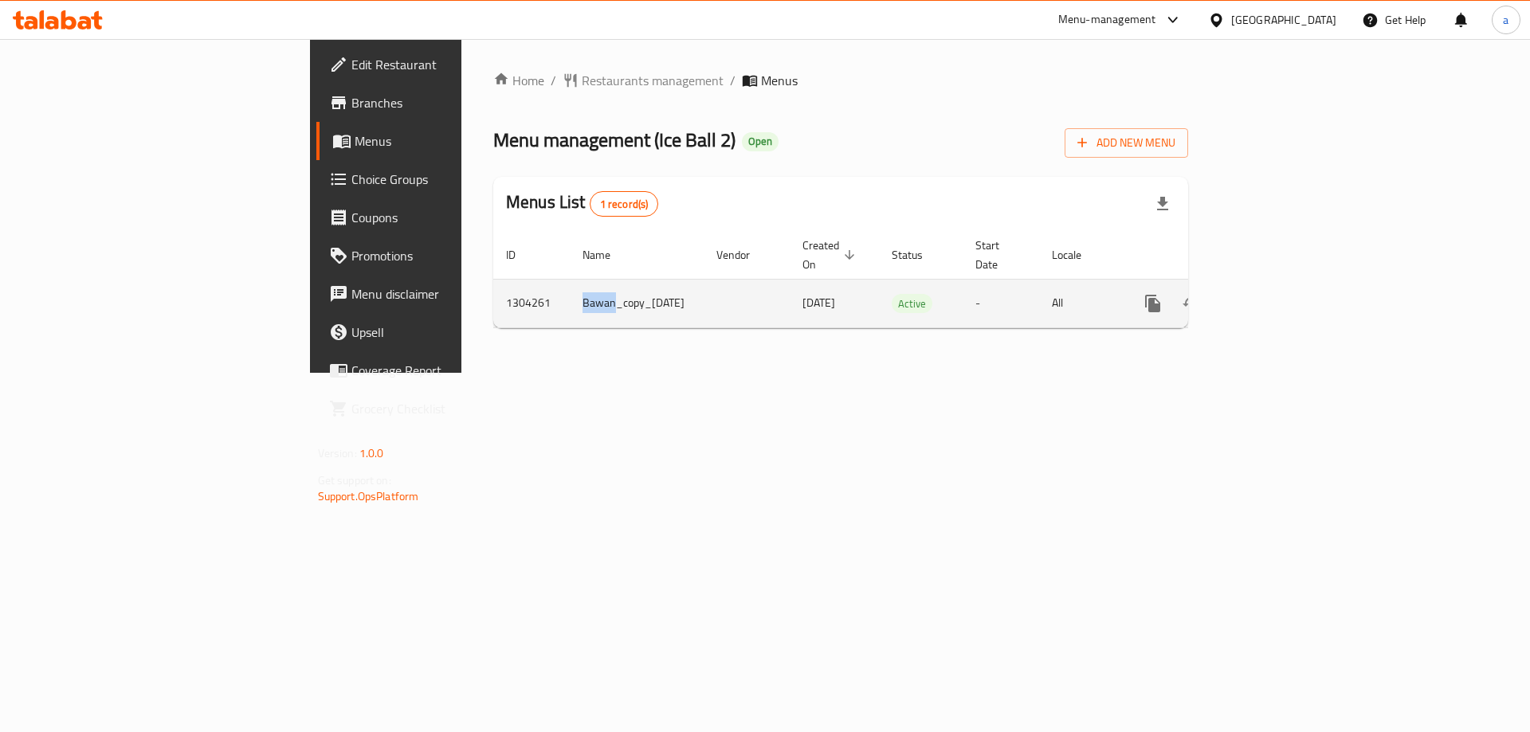
drag, startPoint x: 406, startPoint y: 296, endPoint x: 371, endPoint y: 291, distance: 35.5
click at [570, 291] on td "Bawan_copy_[DATE]" at bounding box center [637, 303] width 134 height 49
click at [1287, 284] on link "enhanced table" at bounding box center [1268, 303] width 38 height 38
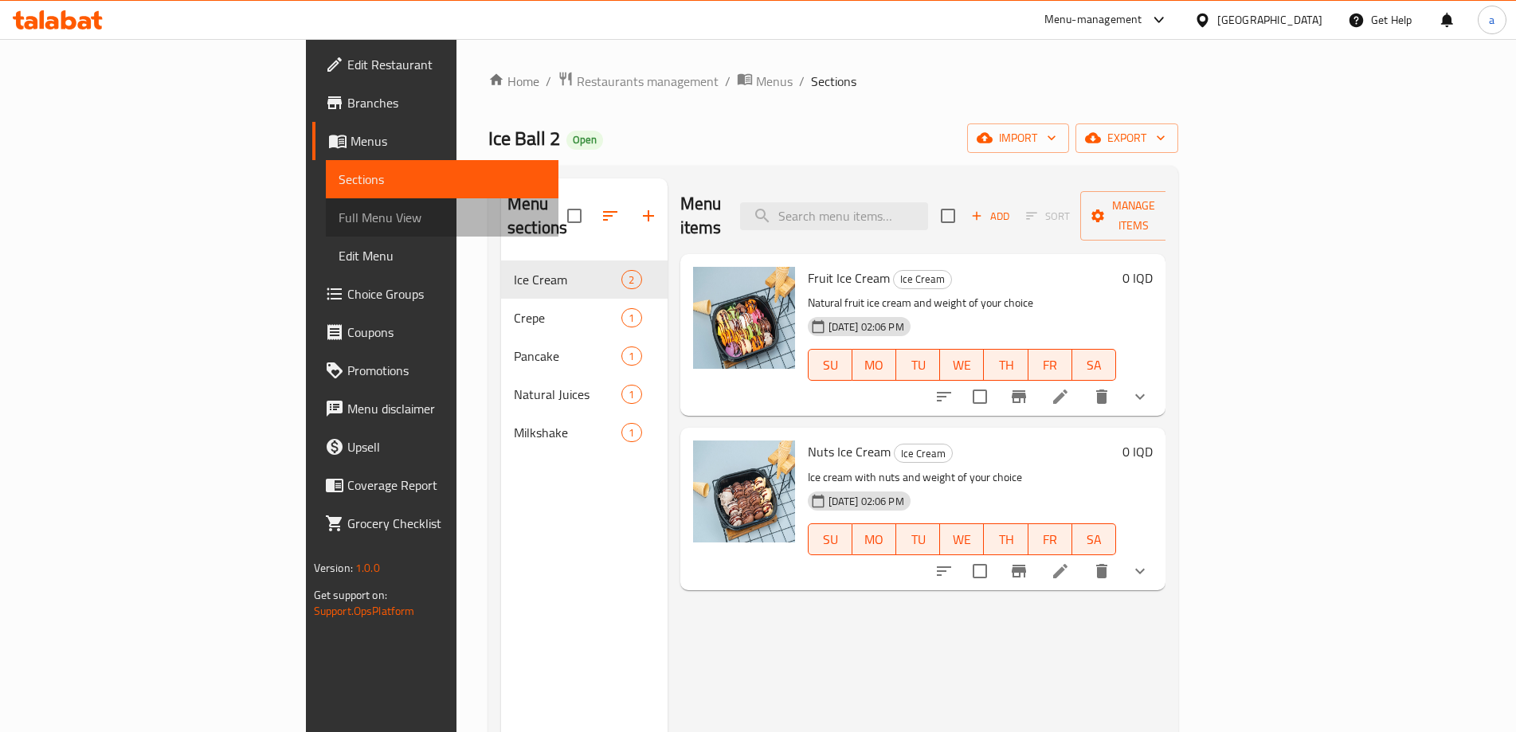
click at [339, 222] on span "Full Menu View" at bounding box center [443, 217] width 208 height 19
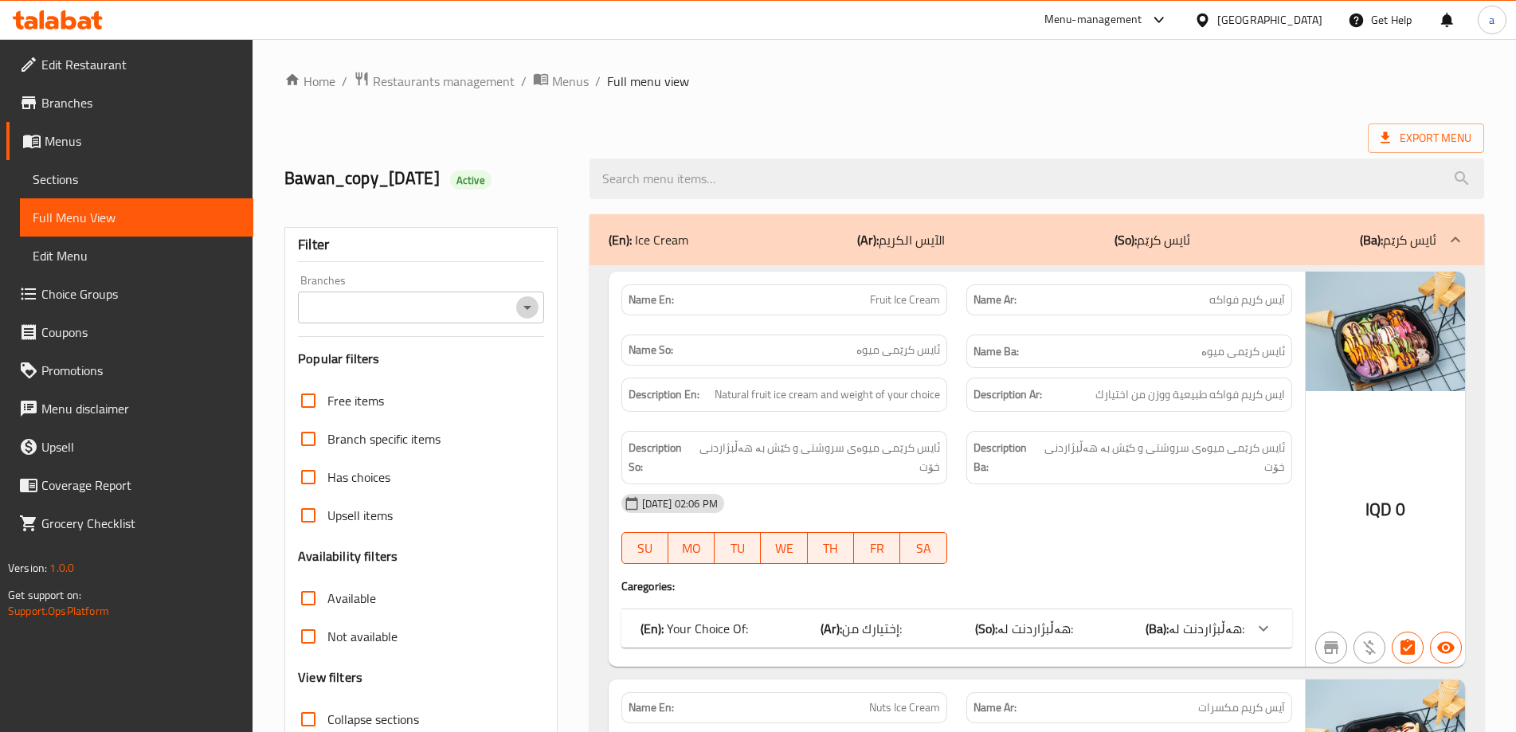
click at [535, 307] on icon "Open" at bounding box center [527, 307] width 19 height 19
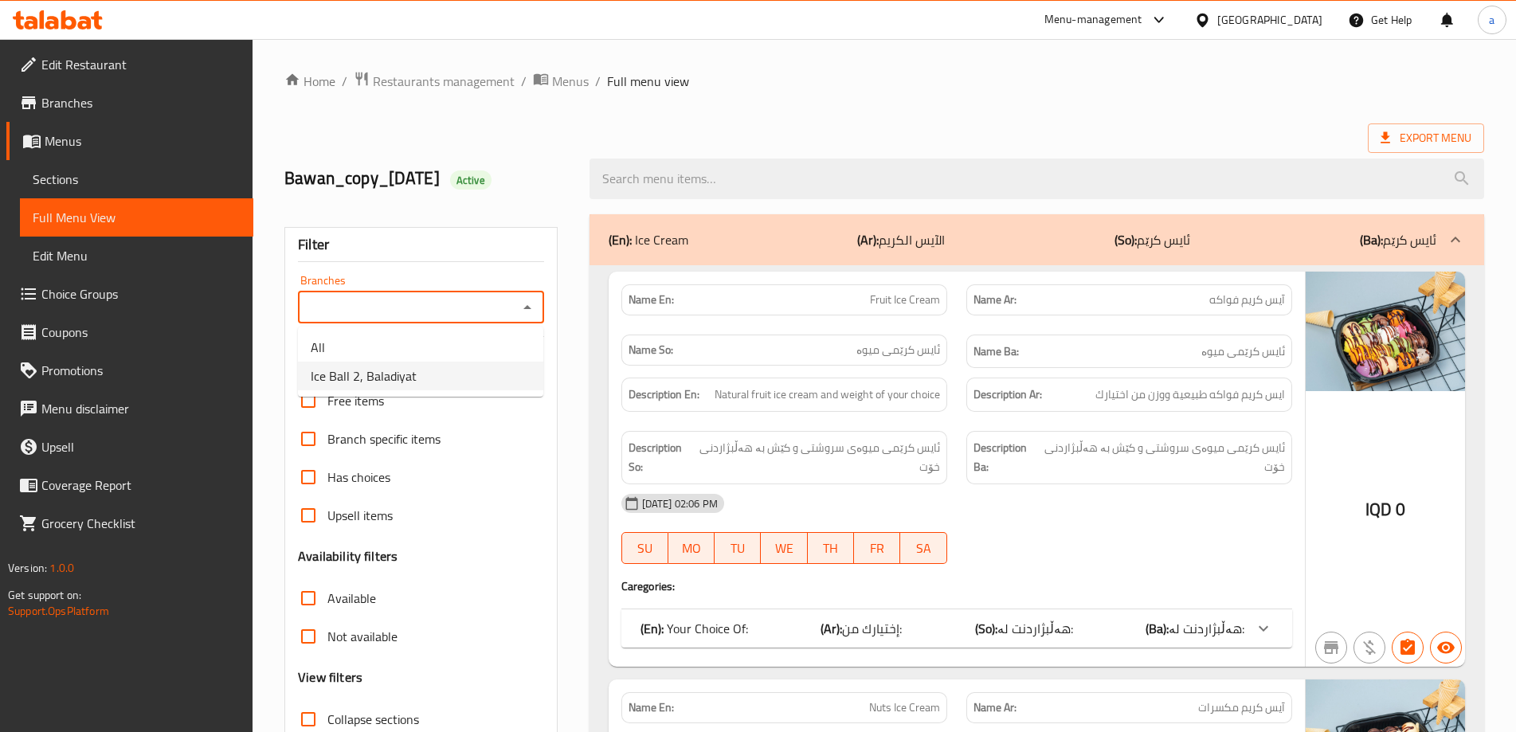
click at [481, 373] on li "Ice Ball 2, Baladiyat" at bounding box center [420, 376] width 245 height 29
type input "Ice Ball 2, Baladiyat"
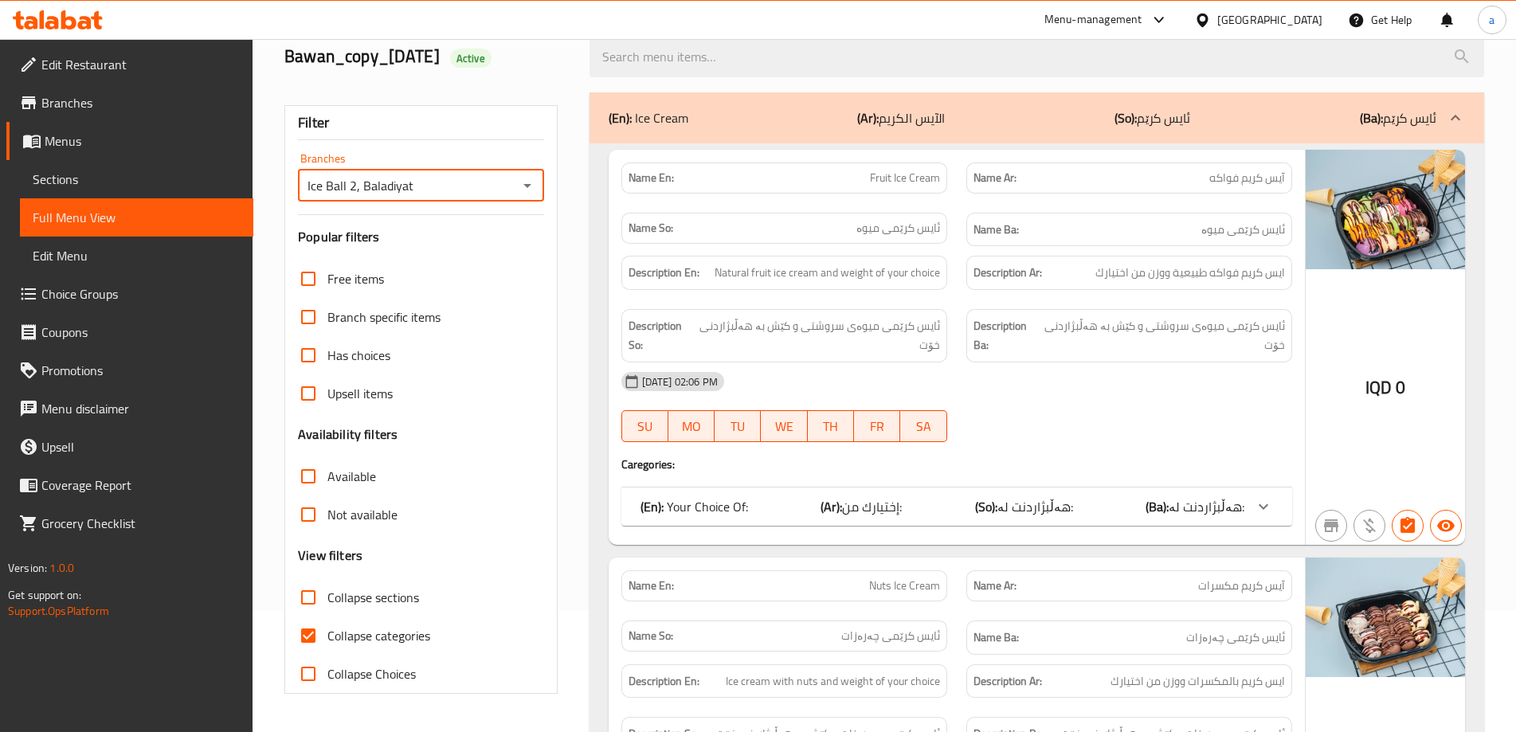
scroll to position [328, 0]
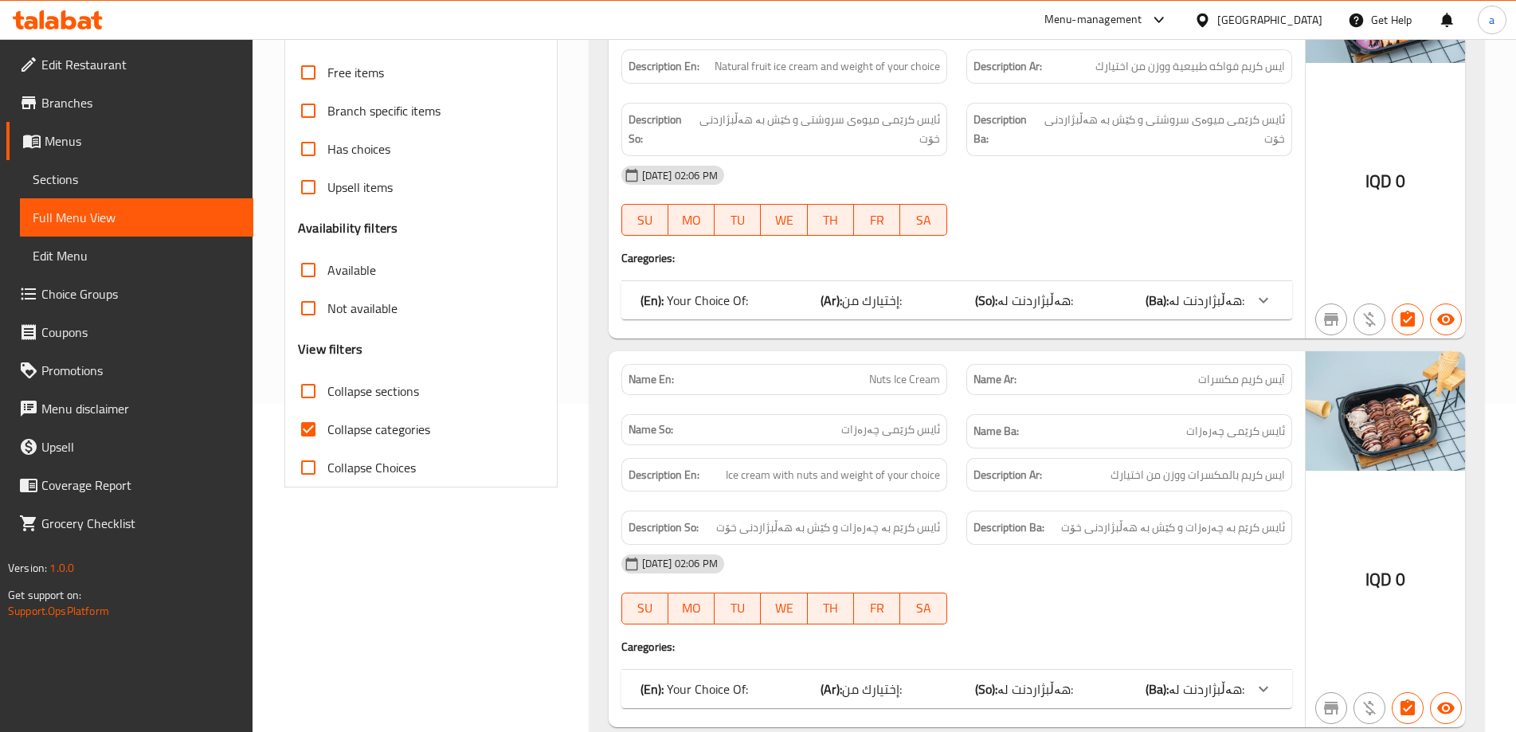
click at [352, 439] on span "Collapse categories" at bounding box center [379, 429] width 103 height 19
click at [328, 441] on input "Collapse categories" at bounding box center [308, 429] width 38 height 38
checkbox input "false"
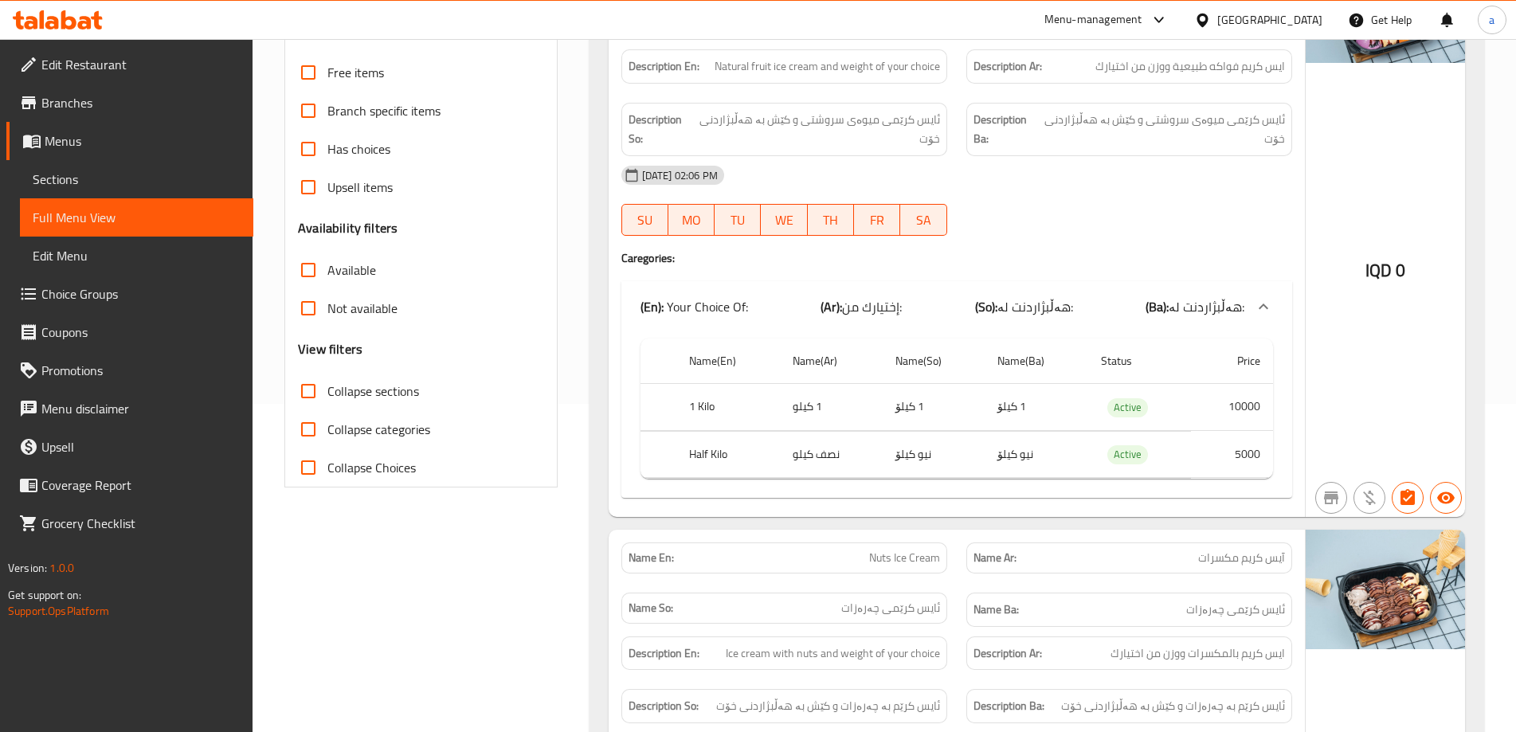
click at [353, 398] on span "Collapse sections" at bounding box center [374, 391] width 92 height 19
click at [328, 398] on input "Collapse sections" at bounding box center [308, 391] width 38 height 38
checkbox input "true"
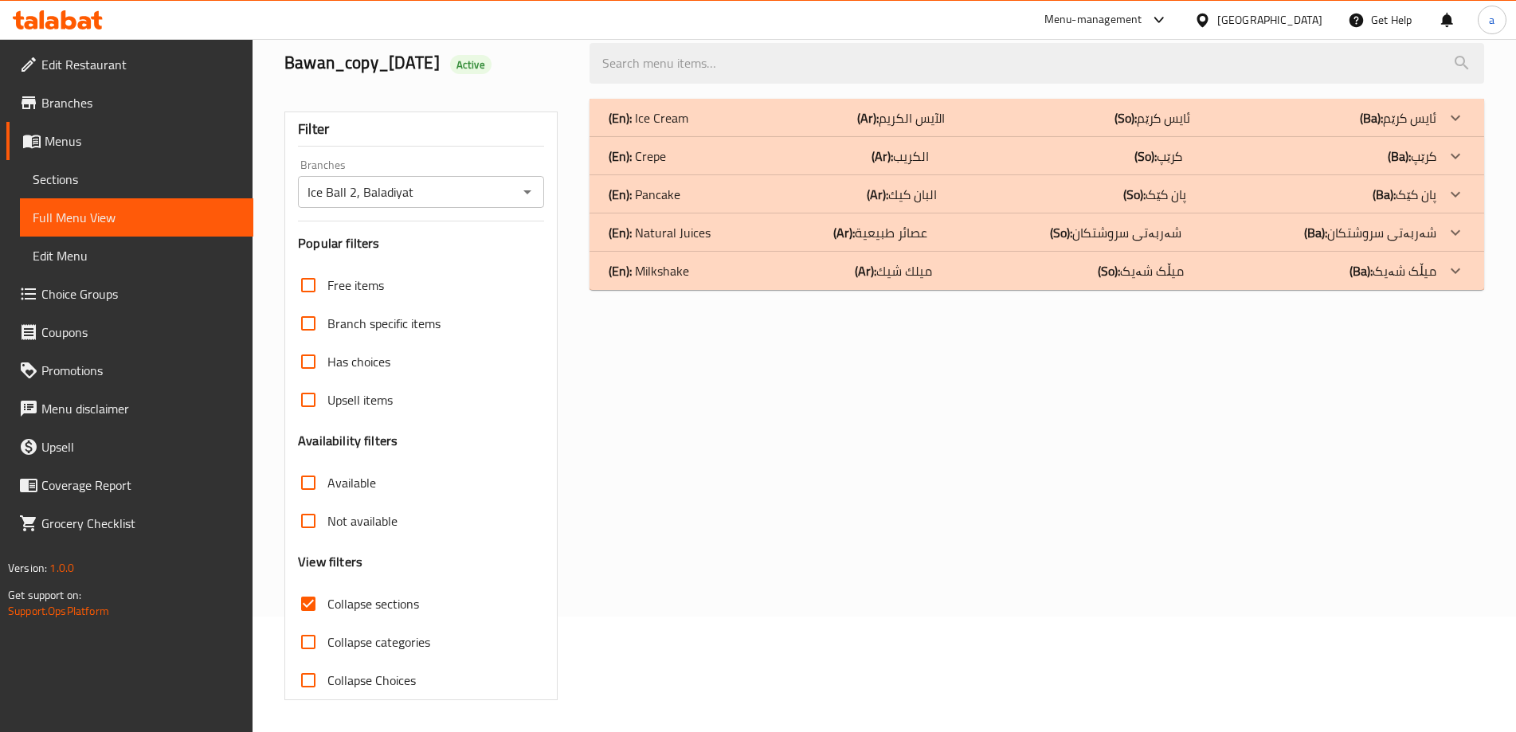
scroll to position [116, 0]
click at [723, 127] on div "(En): Milkshake (Ar): ميلك شيك (So): میڵک شەیک (Ba): میڵک شەیک" at bounding box center [1023, 117] width 828 height 19
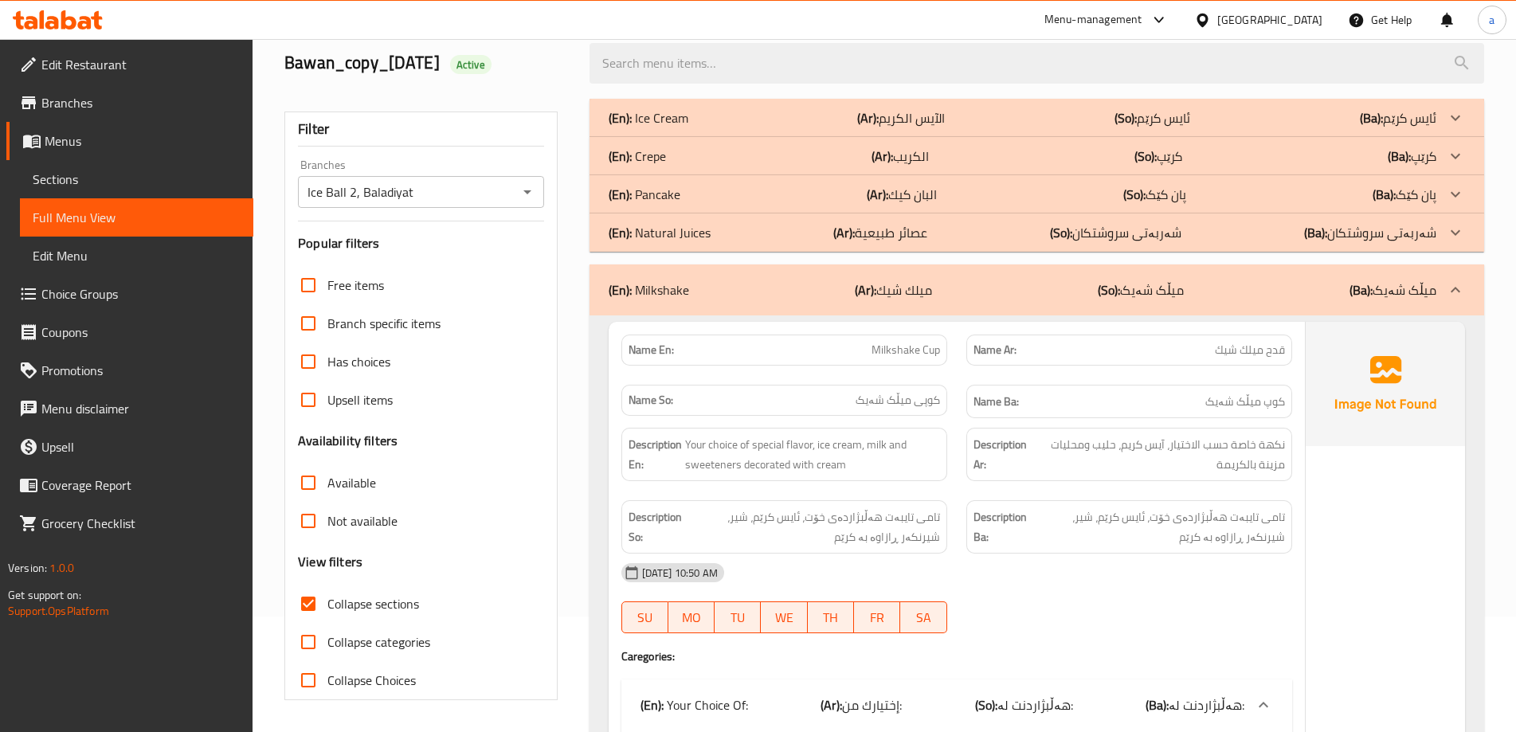
click at [713, 127] on div "(En): Natural Juices (Ar): عصائر طبيعية (So): شەربەتی سروشتکان (Ba): شەربەتی سر…" at bounding box center [1023, 117] width 828 height 19
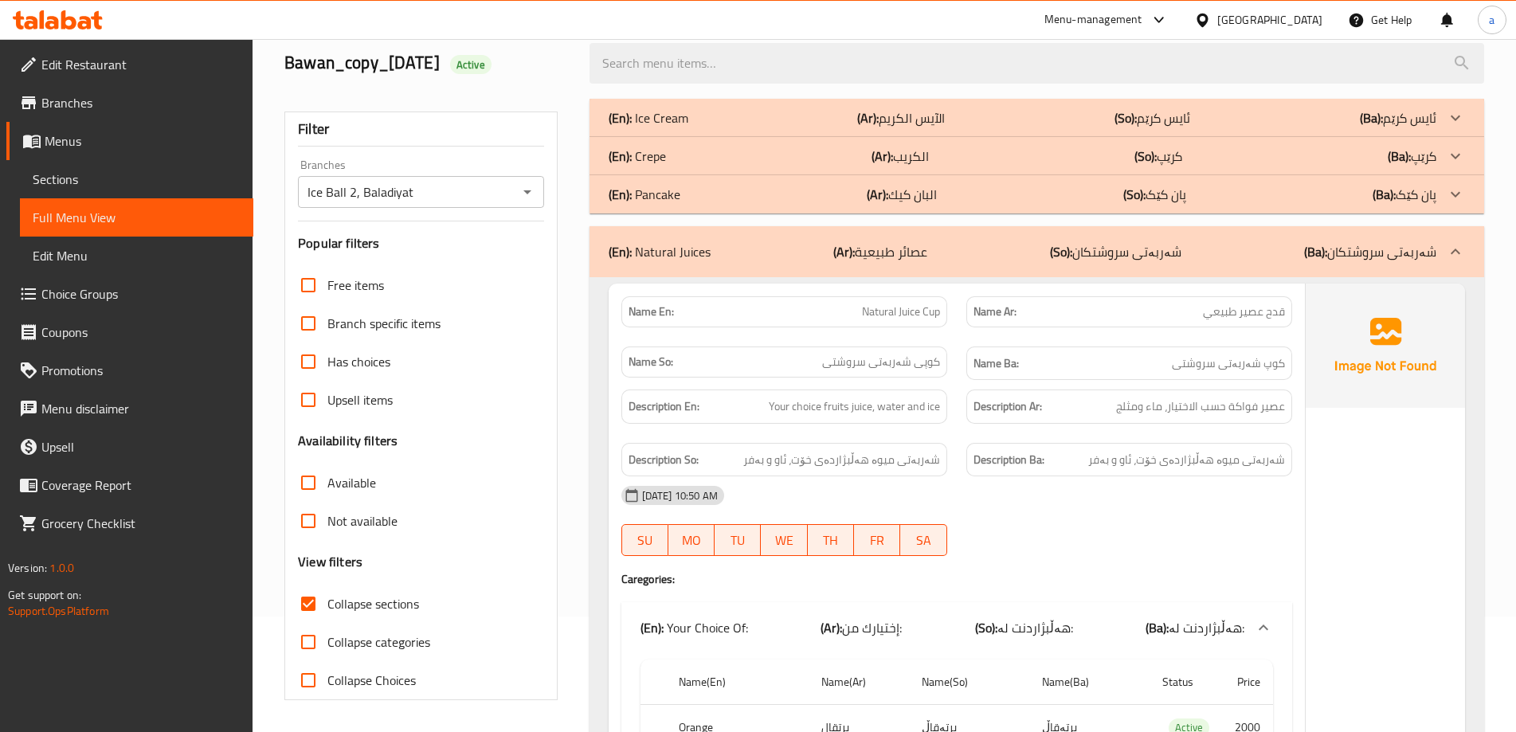
click at [708, 127] on div "(En): Pancake (Ar): البان كيك (So): پان کێک (Ba): پان کێک" at bounding box center [1023, 117] width 828 height 19
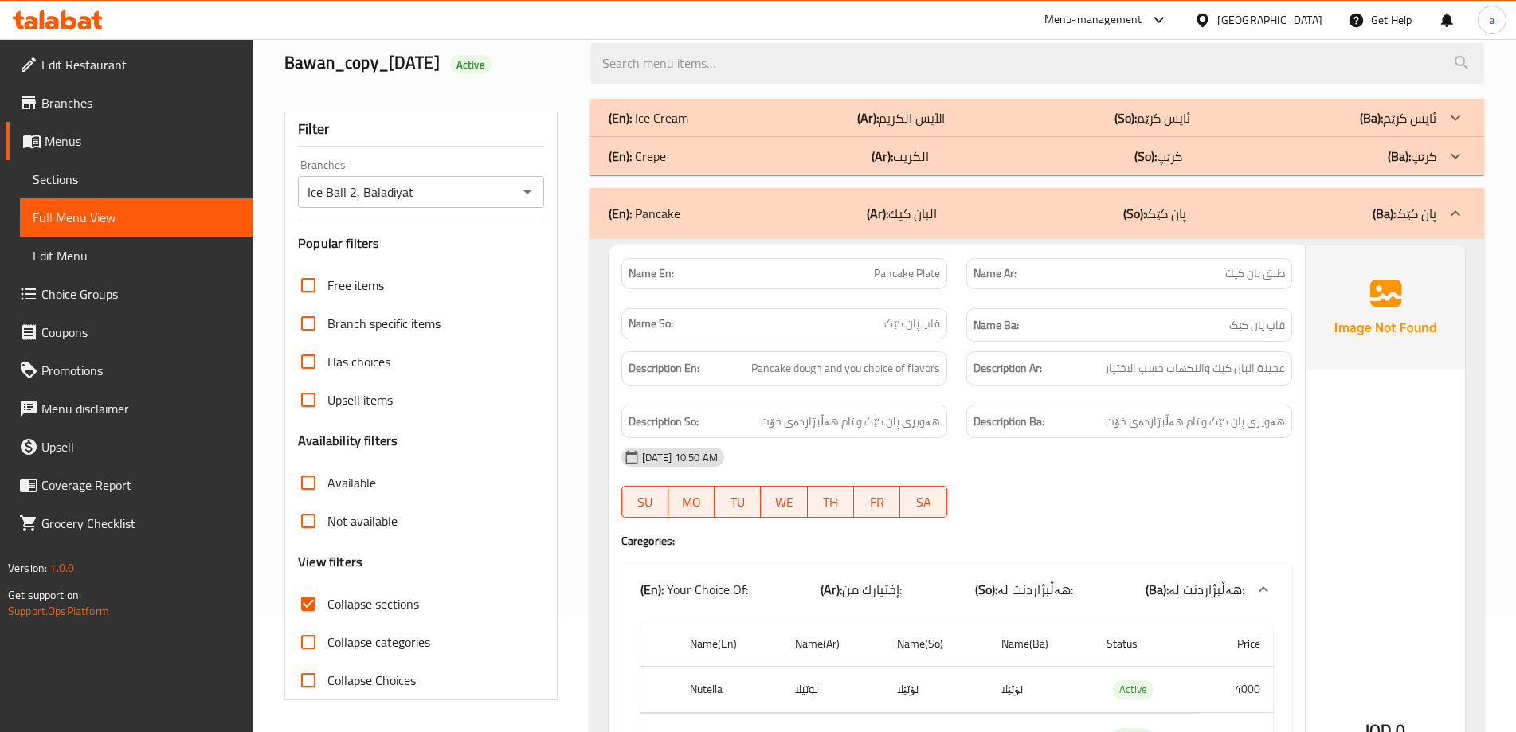
click at [705, 127] on div "(En): Crepe (Ar): الكريب (So): کرێپ (Ba): کرێپ" at bounding box center [1023, 117] width 828 height 19
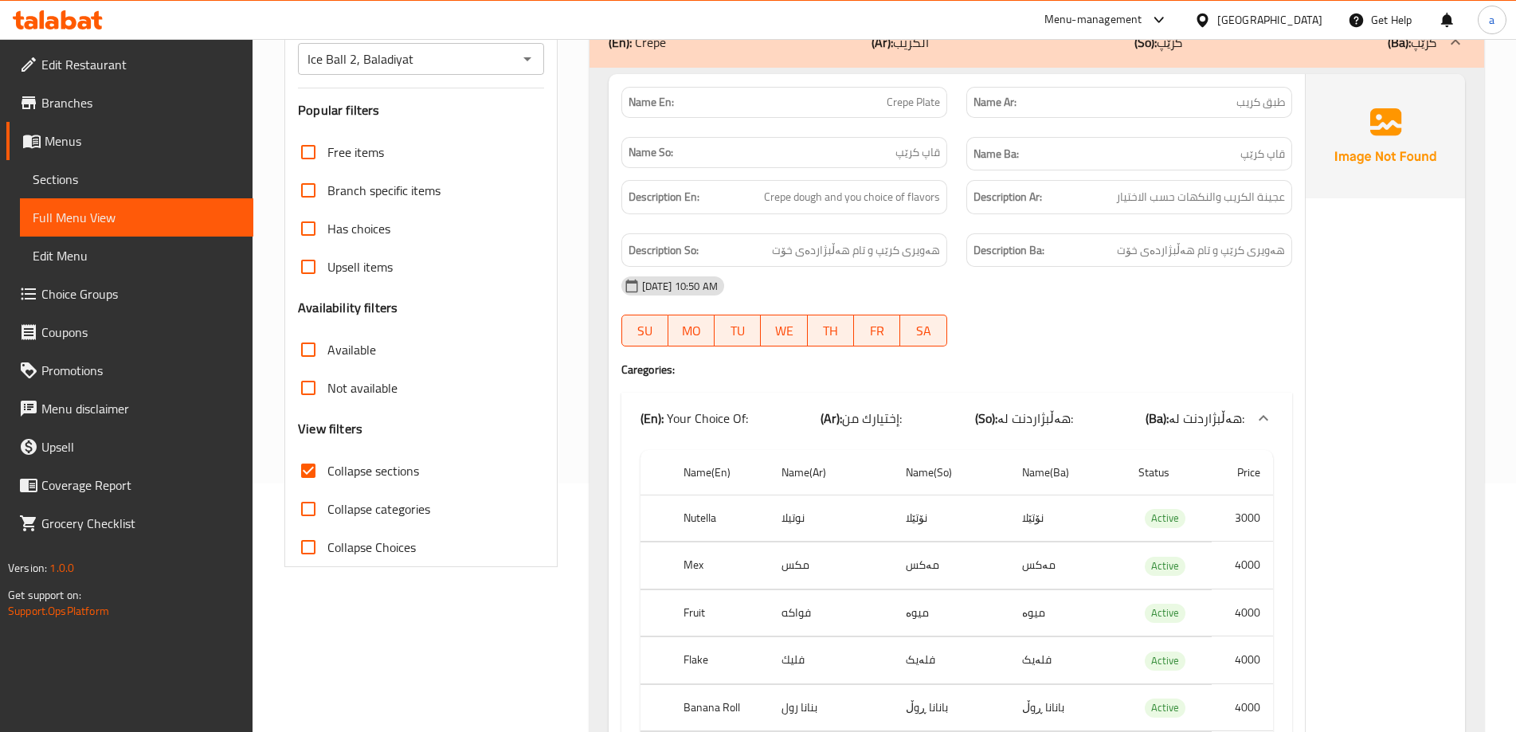
scroll to position [213, 0]
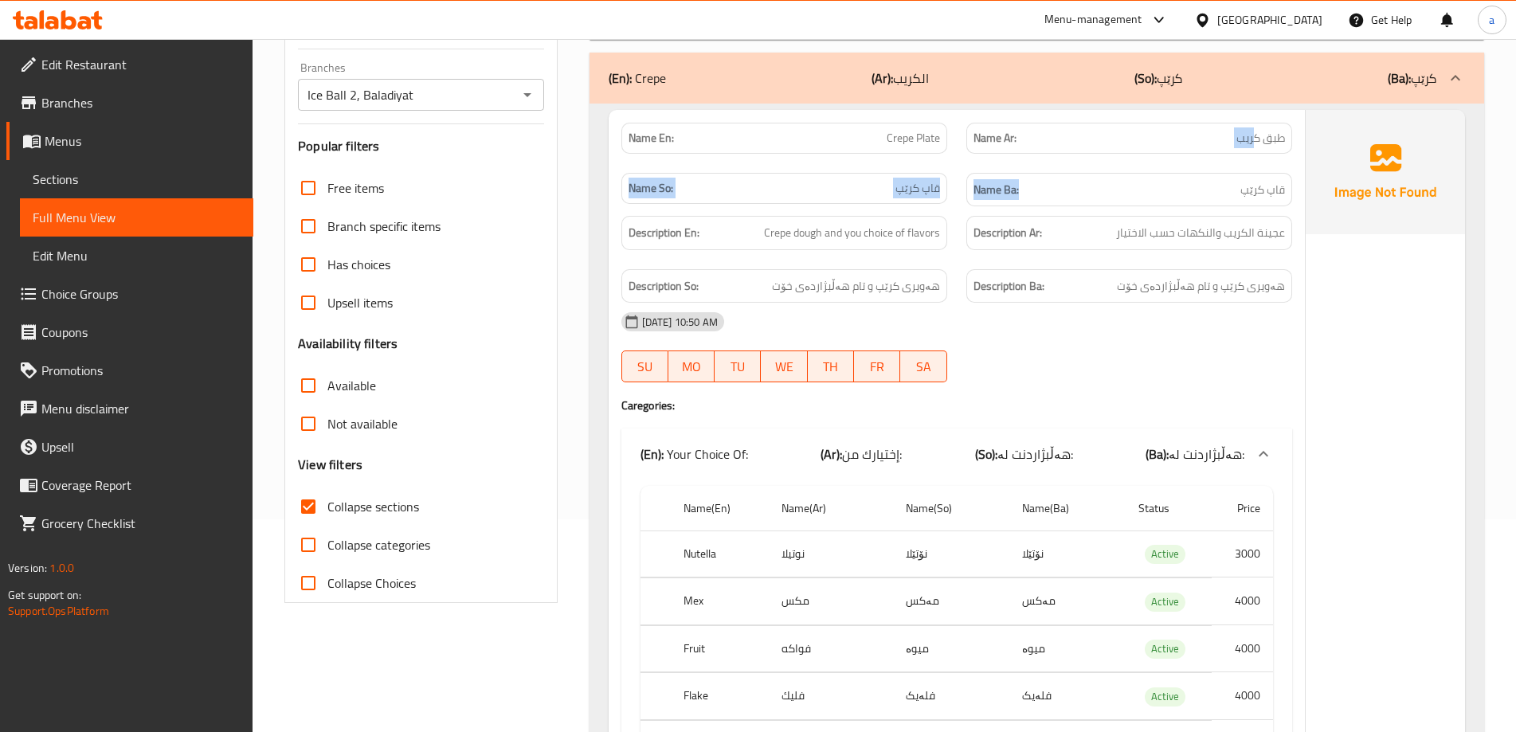
drag, startPoint x: 1238, startPoint y: 147, endPoint x: 1018, endPoint y: 182, distance: 222.7
click at [1030, 171] on div "Name En: Crepe Plate Name Ar: طبق كريب Name So: قاپ کرێپ Name Ba: قاپ کرێپ" at bounding box center [957, 165] width 690 height 104
drag, startPoint x: 927, startPoint y: 197, endPoint x: 923, endPoint y: 179, distance: 18.0
click at [927, 195] on span "قاپ کرێپ" at bounding box center [918, 188] width 45 height 17
click at [900, 130] on span "Crepe Plate" at bounding box center [913, 138] width 53 height 17
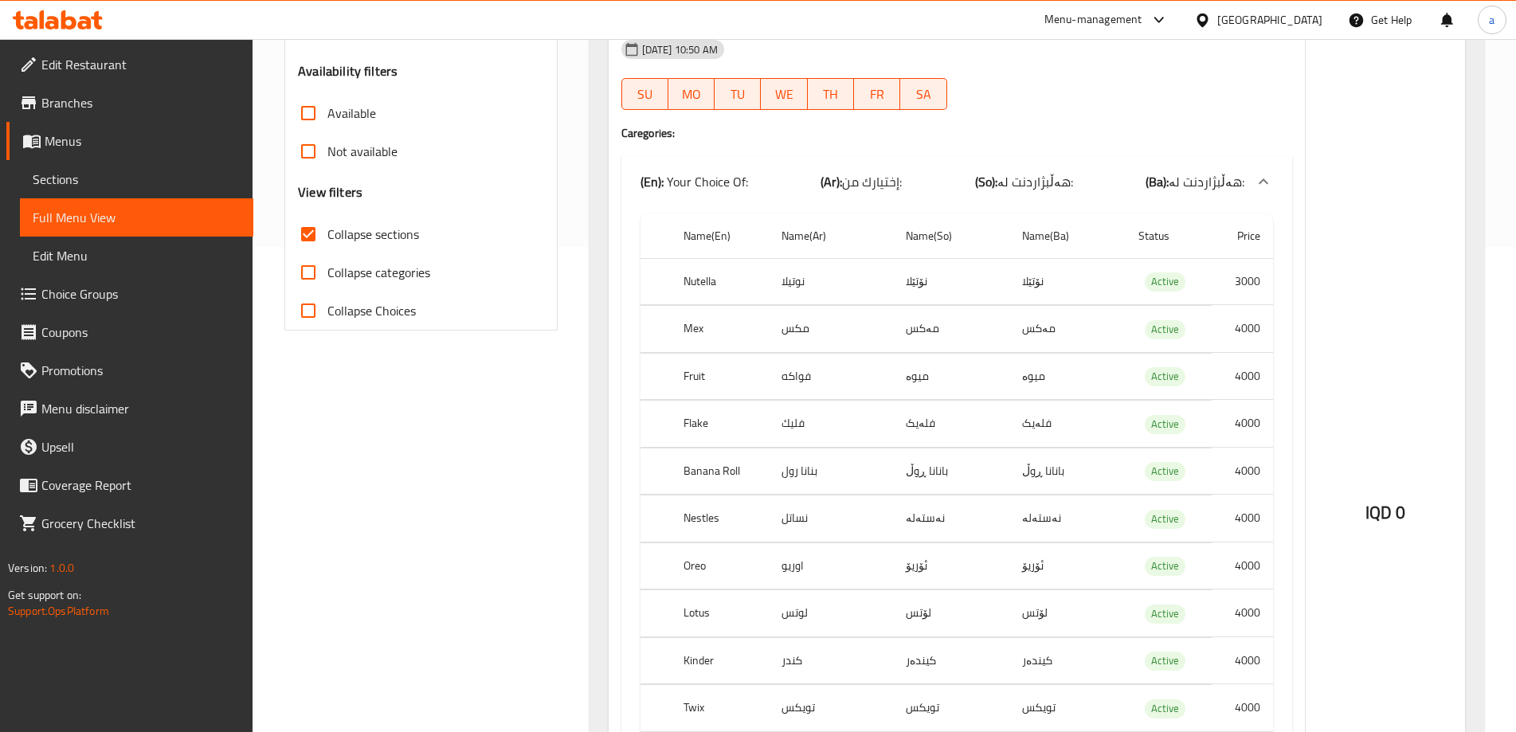
scroll to position [532, 0]
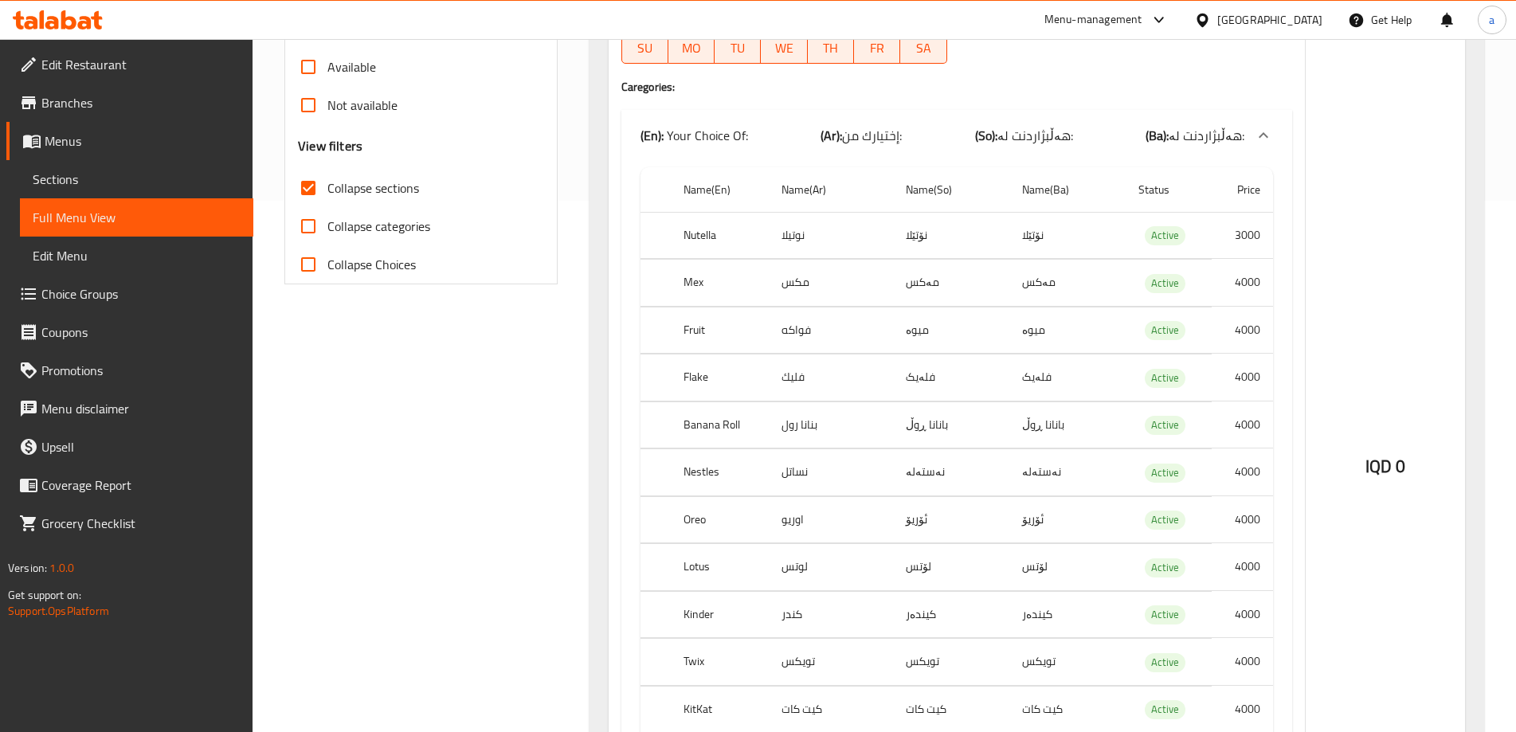
drag, startPoint x: 1401, startPoint y: 474, endPoint x: 1415, endPoint y: 473, distance: 14.4
click at [1415, 473] on div "IQD 0" at bounding box center [1385, 423] width 159 height 1265
drag, startPoint x: 679, startPoint y: 235, endPoint x: 1249, endPoint y: 247, distance: 570.7
click at [1249, 247] on tr "Nutella نوتيلا نۆتێلا نۆتێلا Active 3000" at bounding box center [957, 235] width 633 height 47
drag, startPoint x: 685, startPoint y: 280, endPoint x: 1179, endPoint y: 287, distance: 493.3
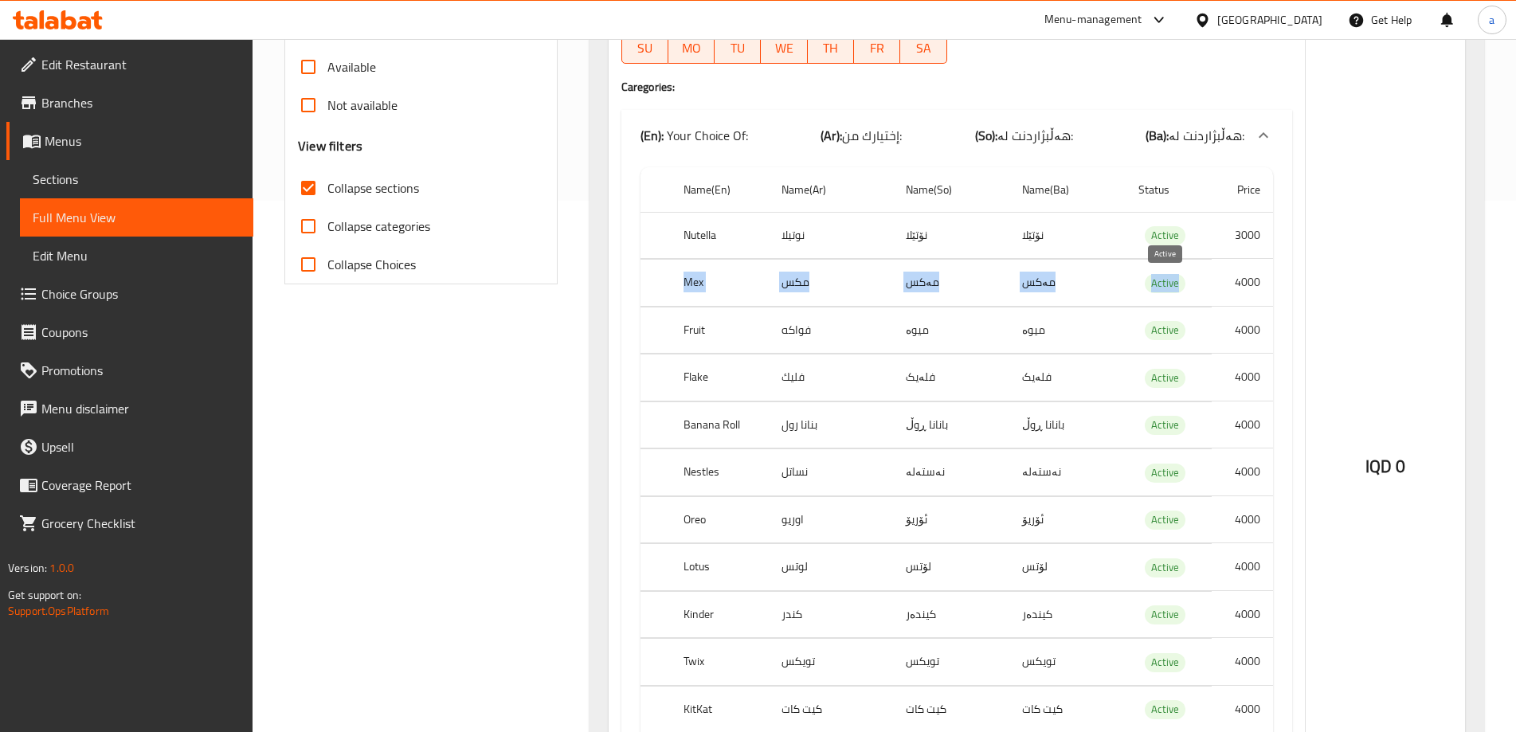
click at [1179, 287] on tr "Mex مكس مەکس مەکس Active 4000" at bounding box center [957, 283] width 633 height 47
click at [703, 284] on th "Mex" at bounding box center [720, 283] width 98 height 47
click at [700, 284] on th "Mex" at bounding box center [720, 283] width 98 height 47
click at [737, 287] on th "Mex" at bounding box center [720, 283] width 98 height 47
drag, startPoint x: 827, startPoint y: 283, endPoint x: 1217, endPoint y: 280, distance: 389.7
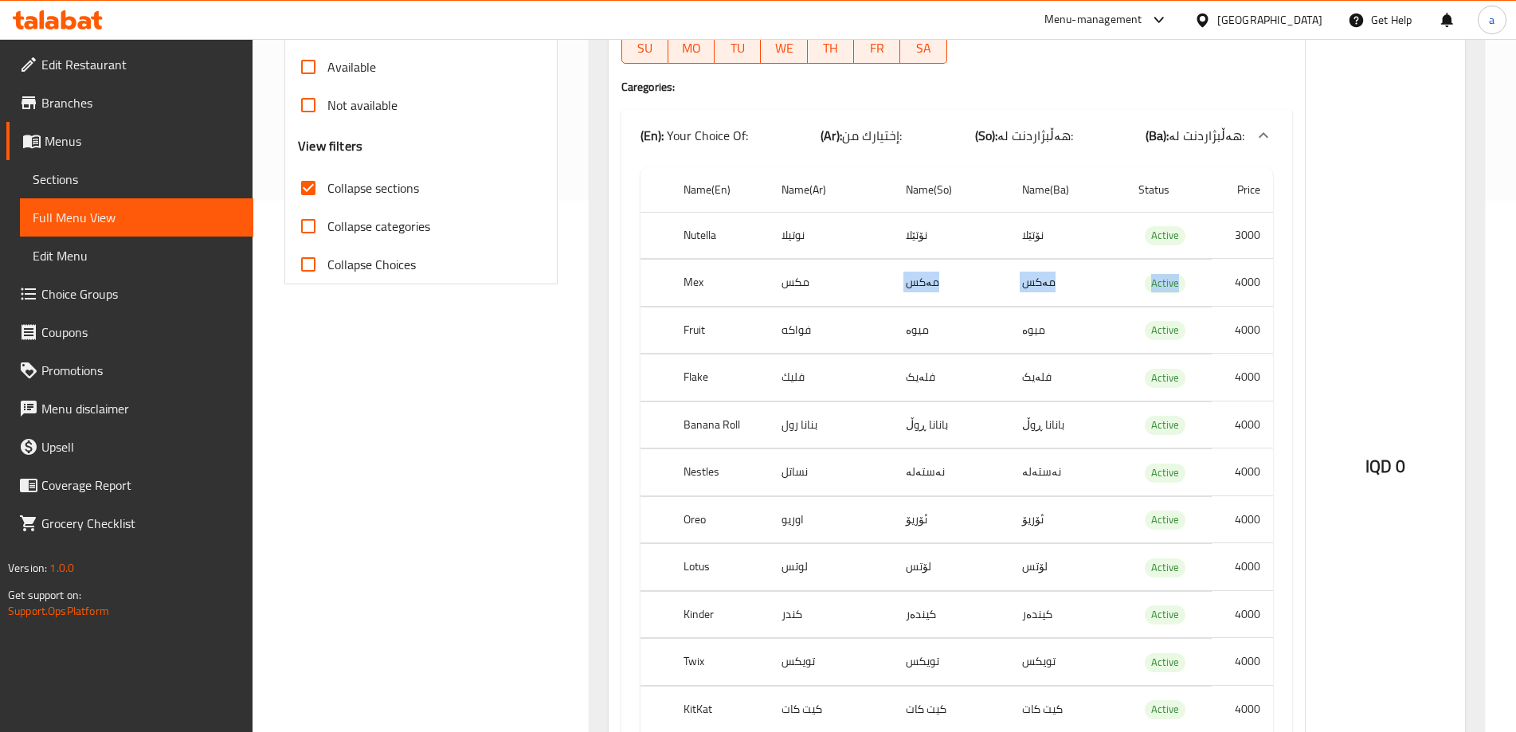
click at [1217, 280] on tr "Mex مكس مەکس مەکس Active 4000" at bounding box center [957, 283] width 633 height 47
drag, startPoint x: 680, startPoint y: 336, endPoint x: 992, endPoint y: 332, distance: 312.4
click at [992, 332] on tr "Fruit فواكه میوە میوە Active 4000" at bounding box center [957, 330] width 633 height 47
drag, startPoint x: 696, startPoint y: 287, endPoint x: 704, endPoint y: 287, distance: 8.8
click at [704, 287] on th "Mex" at bounding box center [720, 283] width 98 height 47
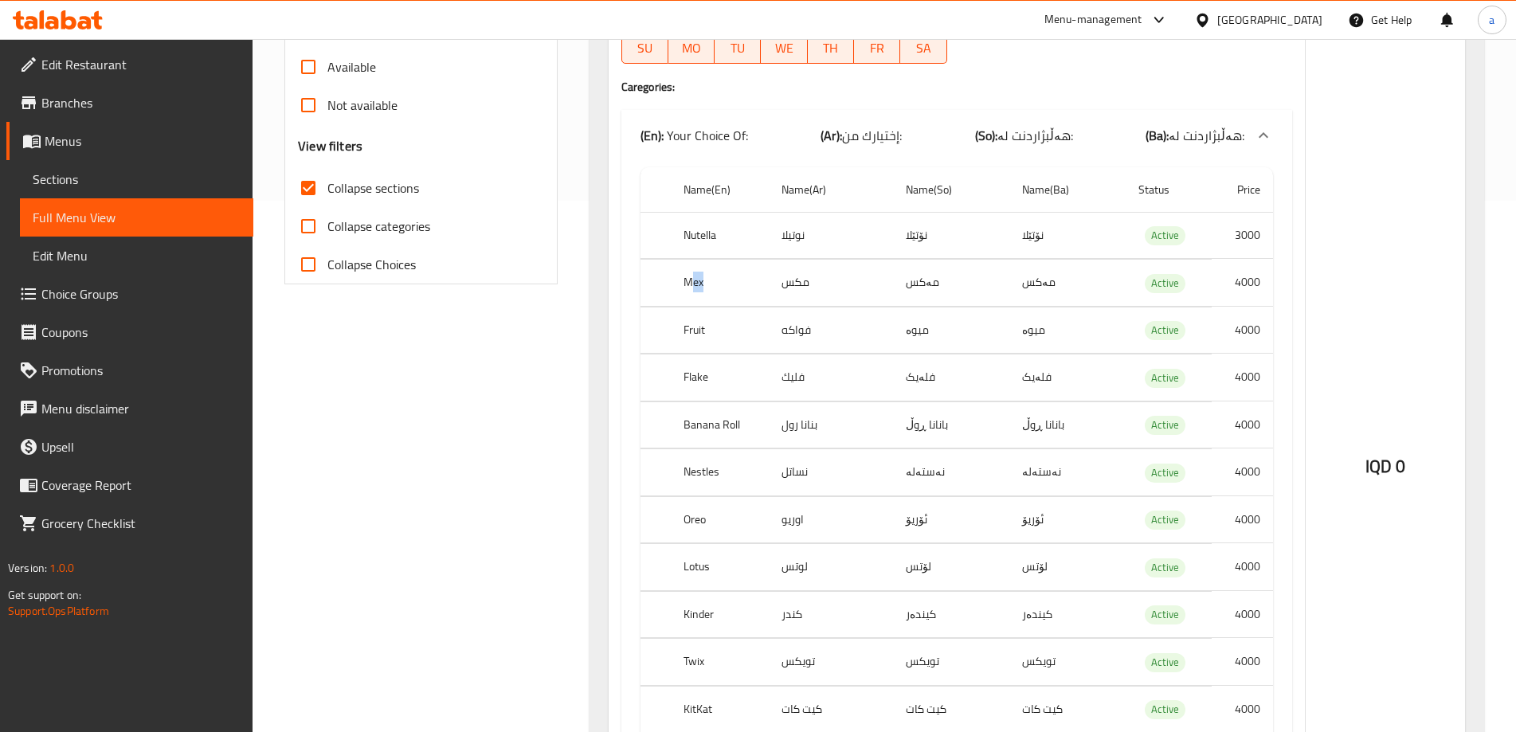
scroll to position [637, 0]
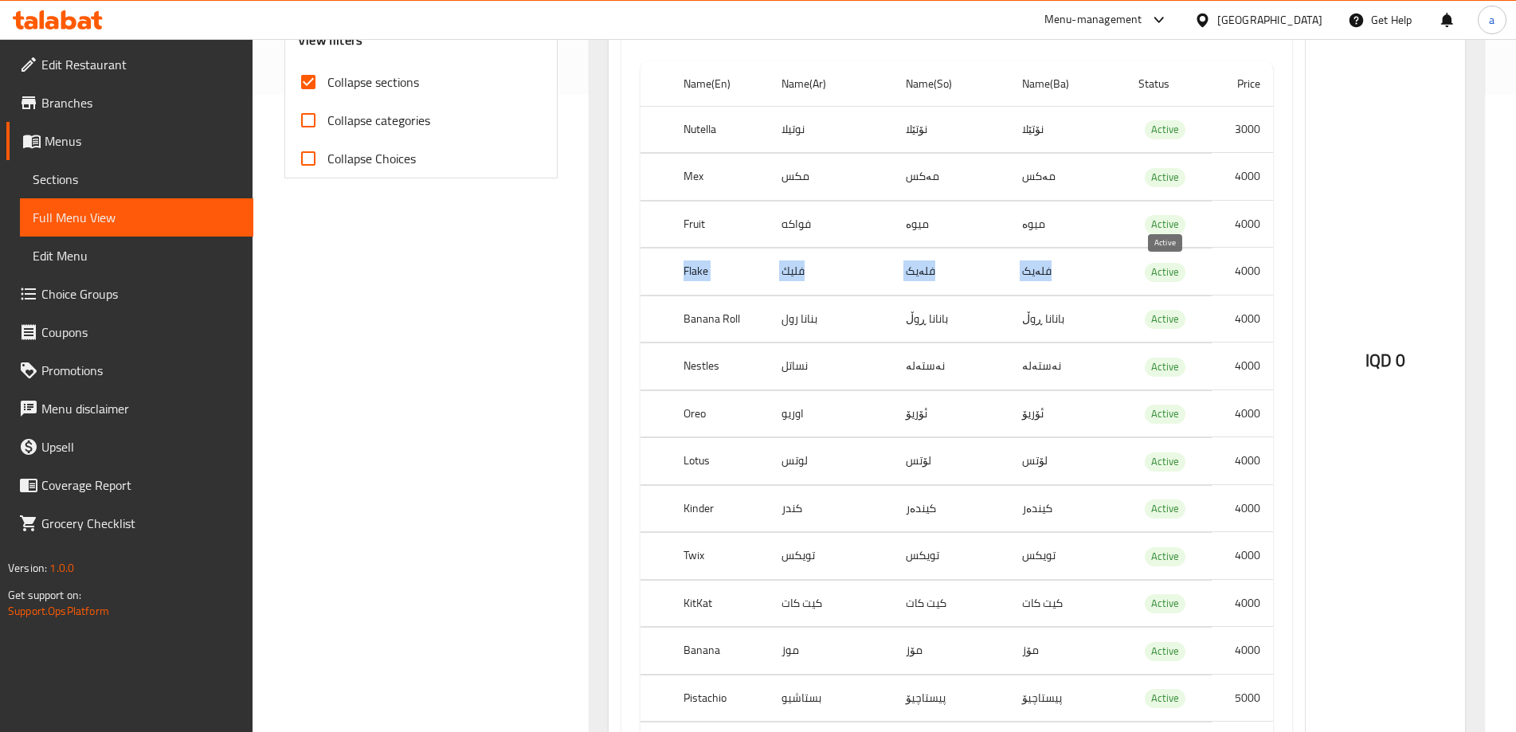
drag, startPoint x: 657, startPoint y: 269, endPoint x: 1154, endPoint y: 269, distance: 497.2
click at [1154, 269] on tr "Flake فليك فلەیک فلەیک Active 4000" at bounding box center [957, 272] width 633 height 47
drag, startPoint x: 685, startPoint y: 321, endPoint x: 1086, endPoint y: 316, distance: 400.9
click at [1086, 316] on tr "Banana Roll بنانا رول بانانا ڕوڵ بانانا ڕوڵ Active 4000" at bounding box center [957, 319] width 633 height 47
drag, startPoint x: 673, startPoint y: 367, endPoint x: 1190, endPoint y: 379, distance: 516.5
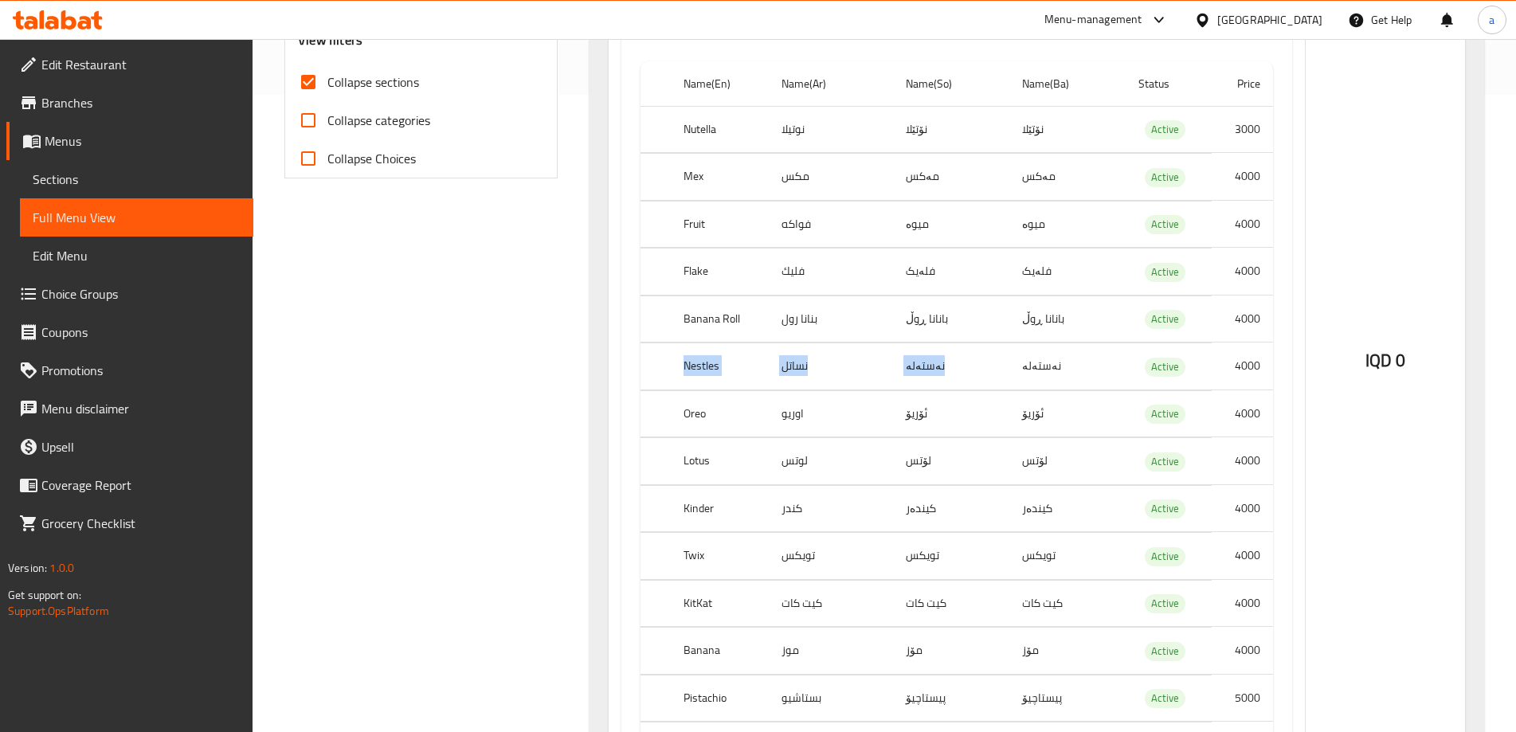
click at [1085, 370] on tr "Nestles نساتل نەستەلە نەستەلە Active 4000" at bounding box center [957, 366] width 633 height 47
drag, startPoint x: 665, startPoint y: 417, endPoint x: 1111, endPoint y: 427, distance: 446.4
click at [1103, 427] on tr "Oreo اوريو ئۆریۆ ئۆریۆ Active 4000" at bounding box center [957, 413] width 633 height 47
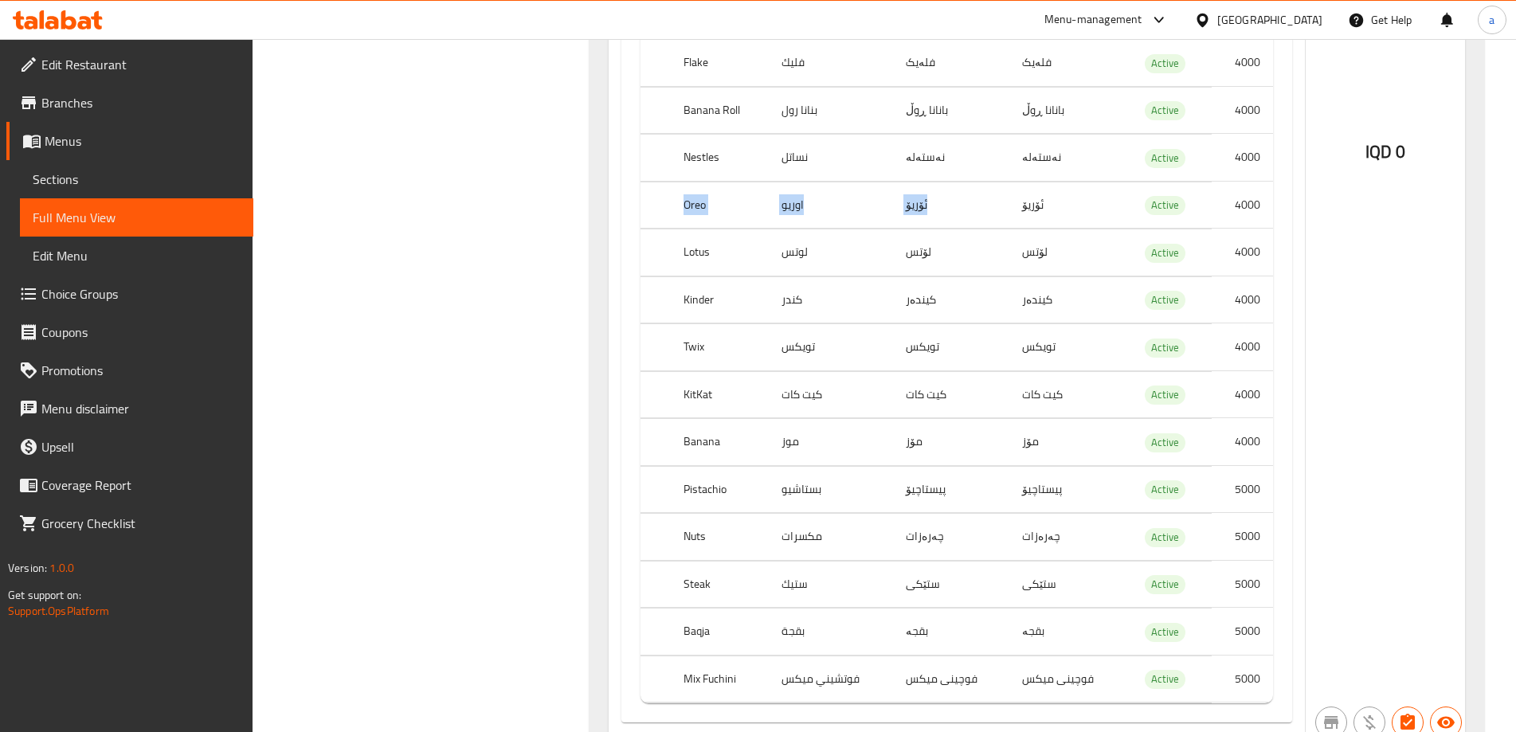
scroll to position [850, 0]
drag, startPoint x: 668, startPoint y: 265, endPoint x: 1051, endPoint y: 251, distance: 383.5
click at [1051, 251] on tr "Lotus لوتس لۆتس لۆتس Active 4000" at bounding box center [957, 249] width 633 height 47
drag, startPoint x: 677, startPoint y: 294, endPoint x: 1136, endPoint y: 296, distance: 459.0
click at [1136, 296] on tr "Kinder [PERSON_NAME] کیندەر Active 4000" at bounding box center [957, 296] width 633 height 47
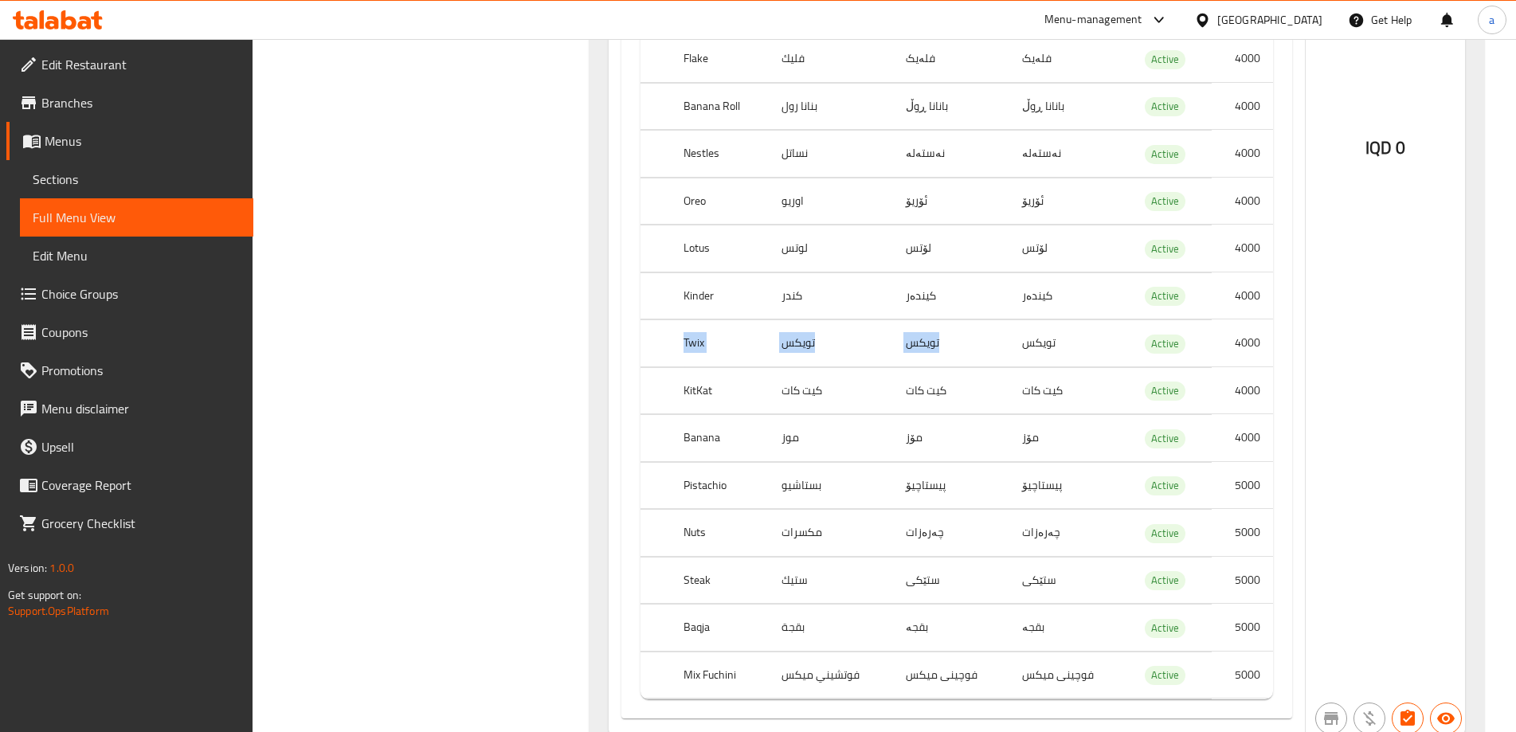
drag, startPoint x: 677, startPoint y: 342, endPoint x: 1116, endPoint y: 348, distance: 439.9
click at [1116, 348] on tr "Twix تويكس تویکس تویکس Active 4000" at bounding box center [957, 343] width 633 height 47
drag, startPoint x: 666, startPoint y: 395, endPoint x: 1140, endPoint y: 384, distance: 473.5
click at [1140, 384] on tr "KitKat كيت كات کیت کات کیت کات Active 4000" at bounding box center [957, 390] width 633 height 47
drag, startPoint x: 671, startPoint y: 441, endPoint x: 1090, endPoint y: 446, distance: 419.2
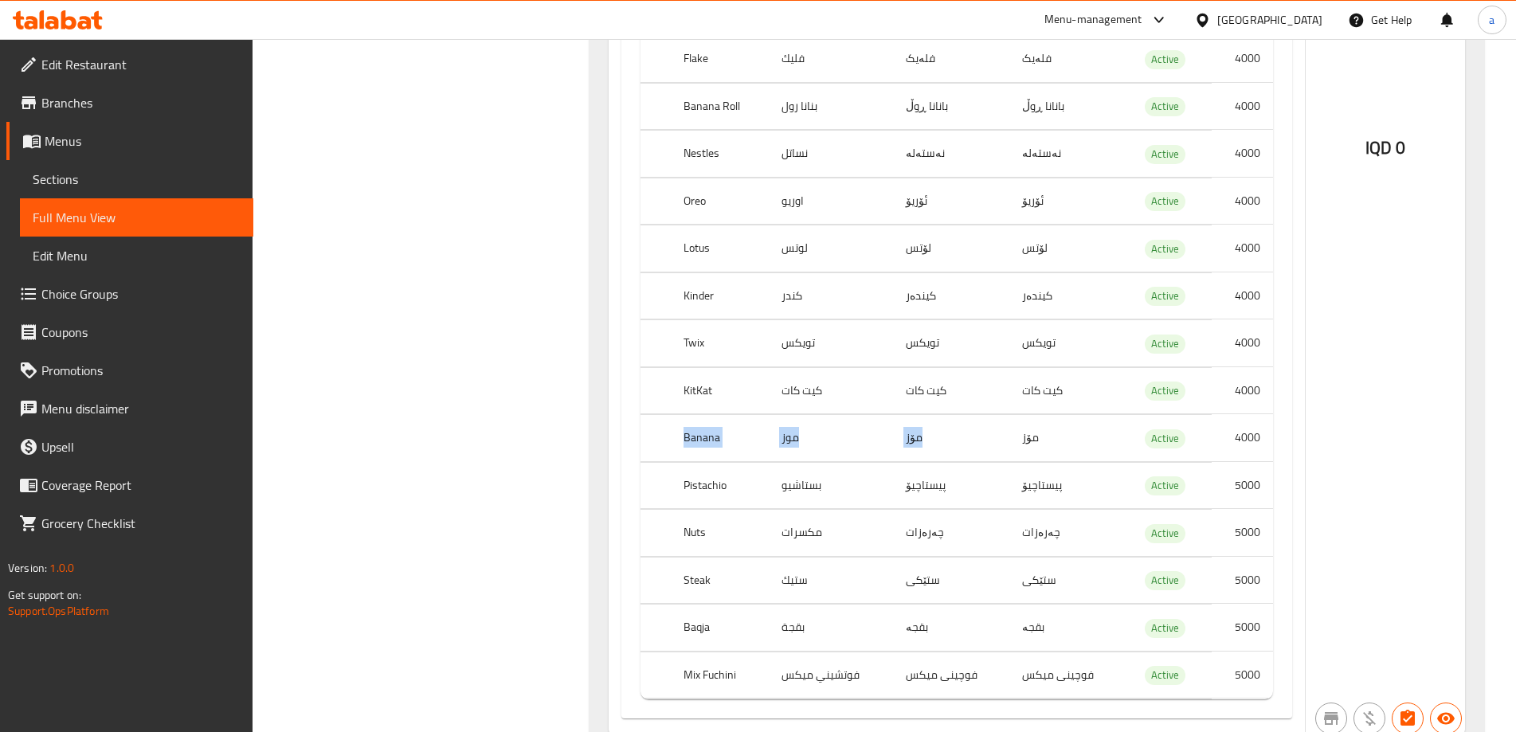
click at [1090, 446] on tr "Banana موز مۆز مۆز Active 4000" at bounding box center [957, 438] width 633 height 47
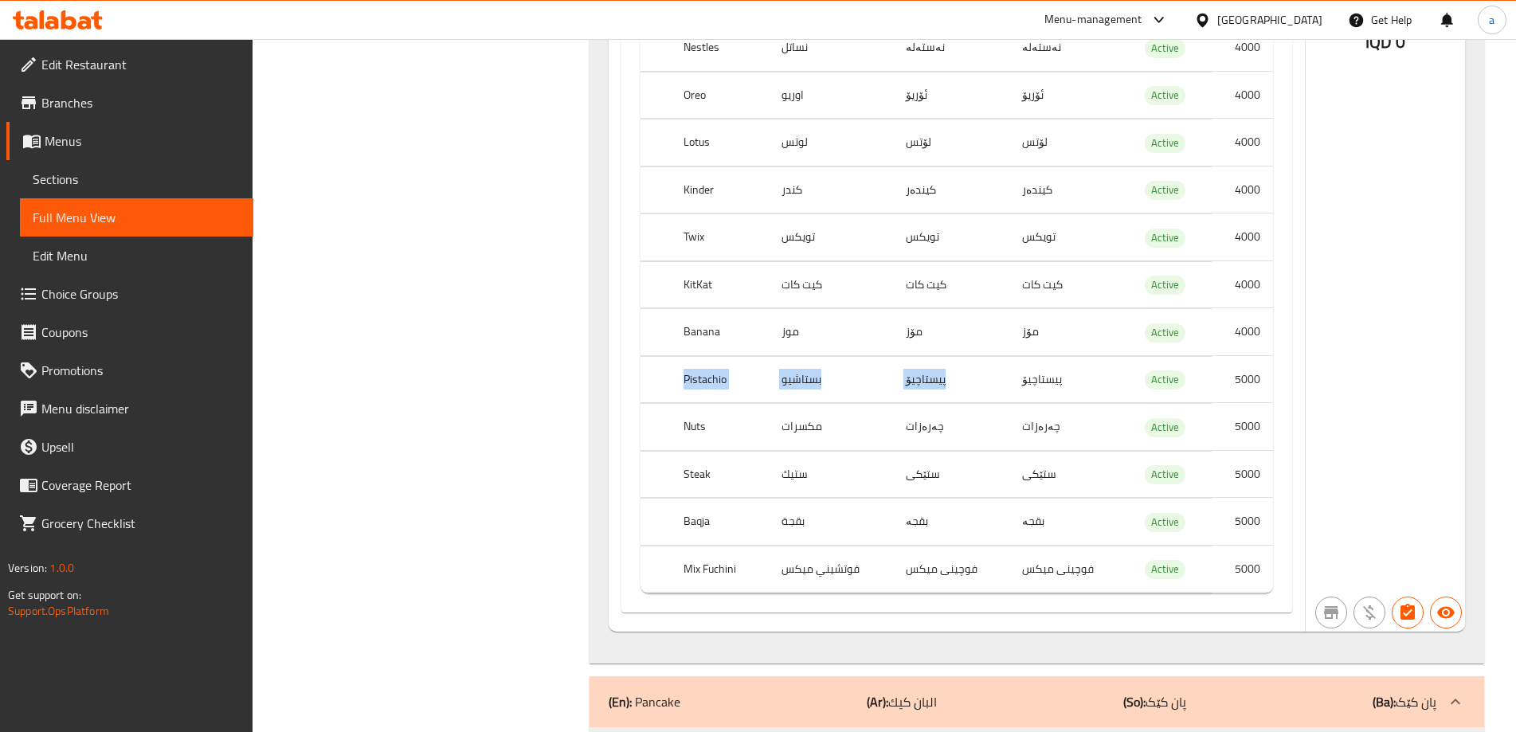
drag, startPoint x: 681, startPoint y: 384, endPoint x: 1082, endPoint y: 381, distance: 401.6
click at [1082, 381] on tr "Pistachio بستاشيو پیستاچیۆ پیستاچیۆ Active 5000" at bounding box center [957, 379] width 633 height 47
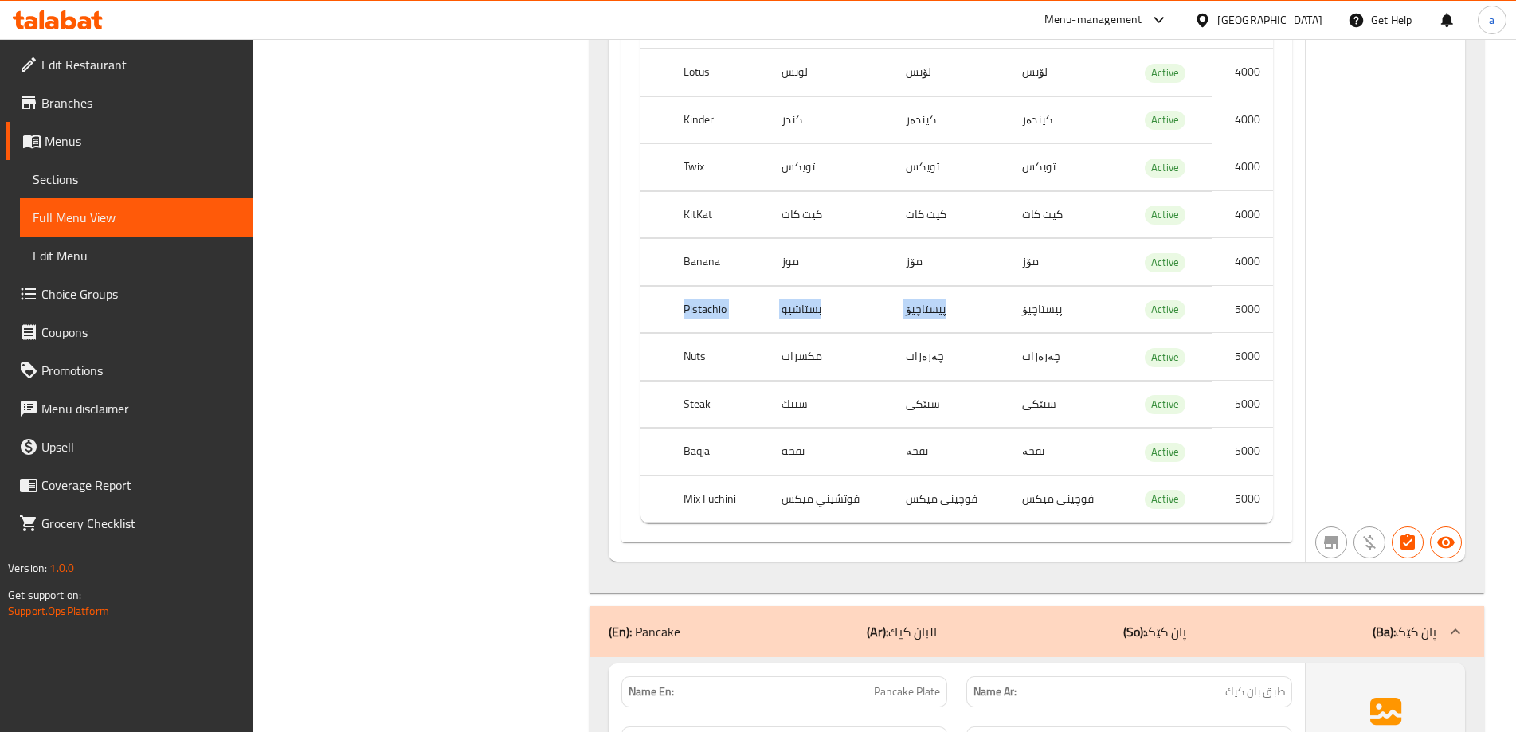
scroll to position [1062, 0]
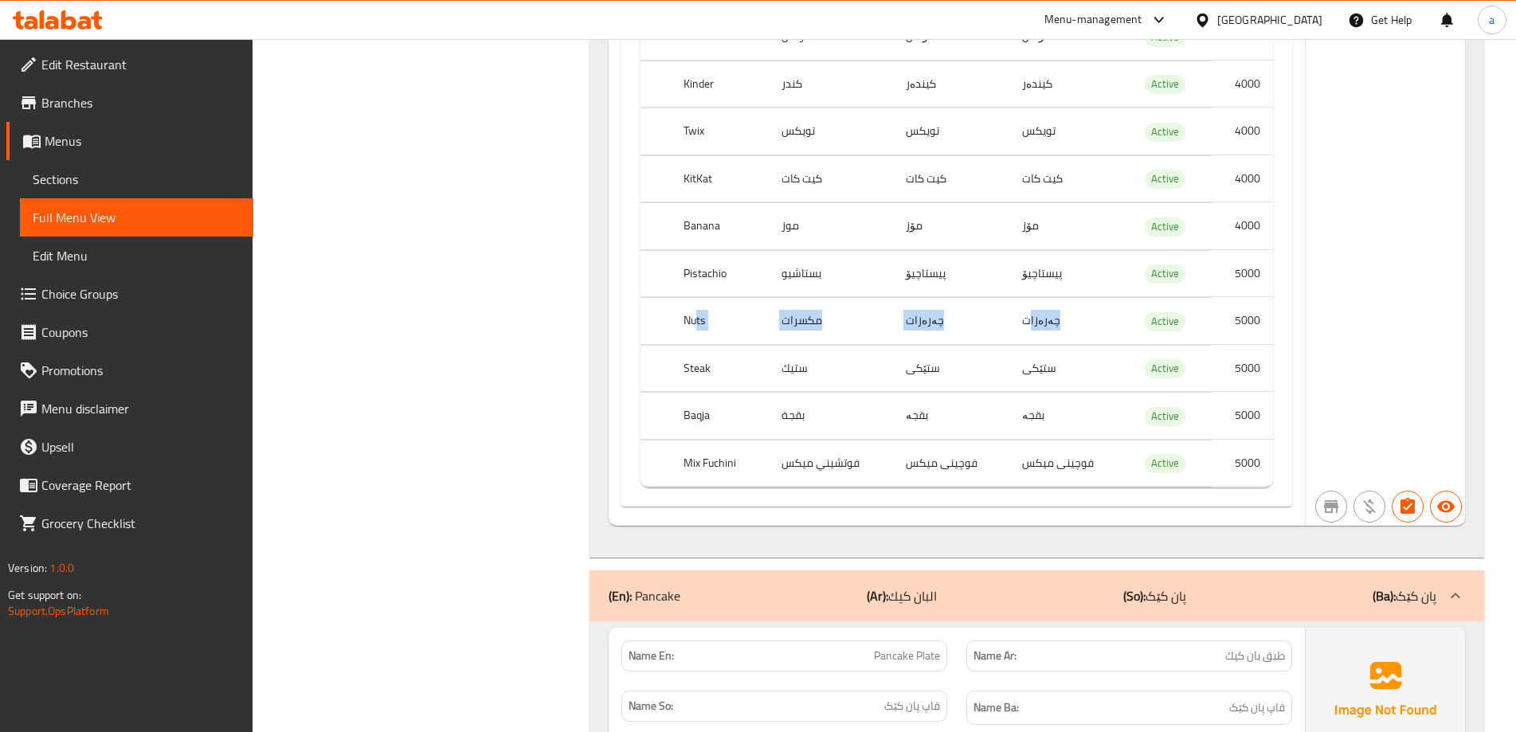
drag, startPoint x: 706, startPoint y: 324, endPoint x: 1030, endPoint y: 327, distance: 323.5
click at [1030, 327] on tr "Nuts مكسرات چەرەزات چەرەزات Active 5000" at bounding box center [957, 321] width 633 height 47
drag, startPoint x: 686, startPoint y: 371, endPoint x: 1061, endPoint y: 367, distance: 374.6
click at [1065, 367] on tr "Steak ستيك ستێكی ستێكی Active 5000" at bounding box center [957, 368] width 633 height 47
drag, startPoint x: 646, startPoint y: 418, endPoint x: 1115, endPoint y: 417, distance: 468.6
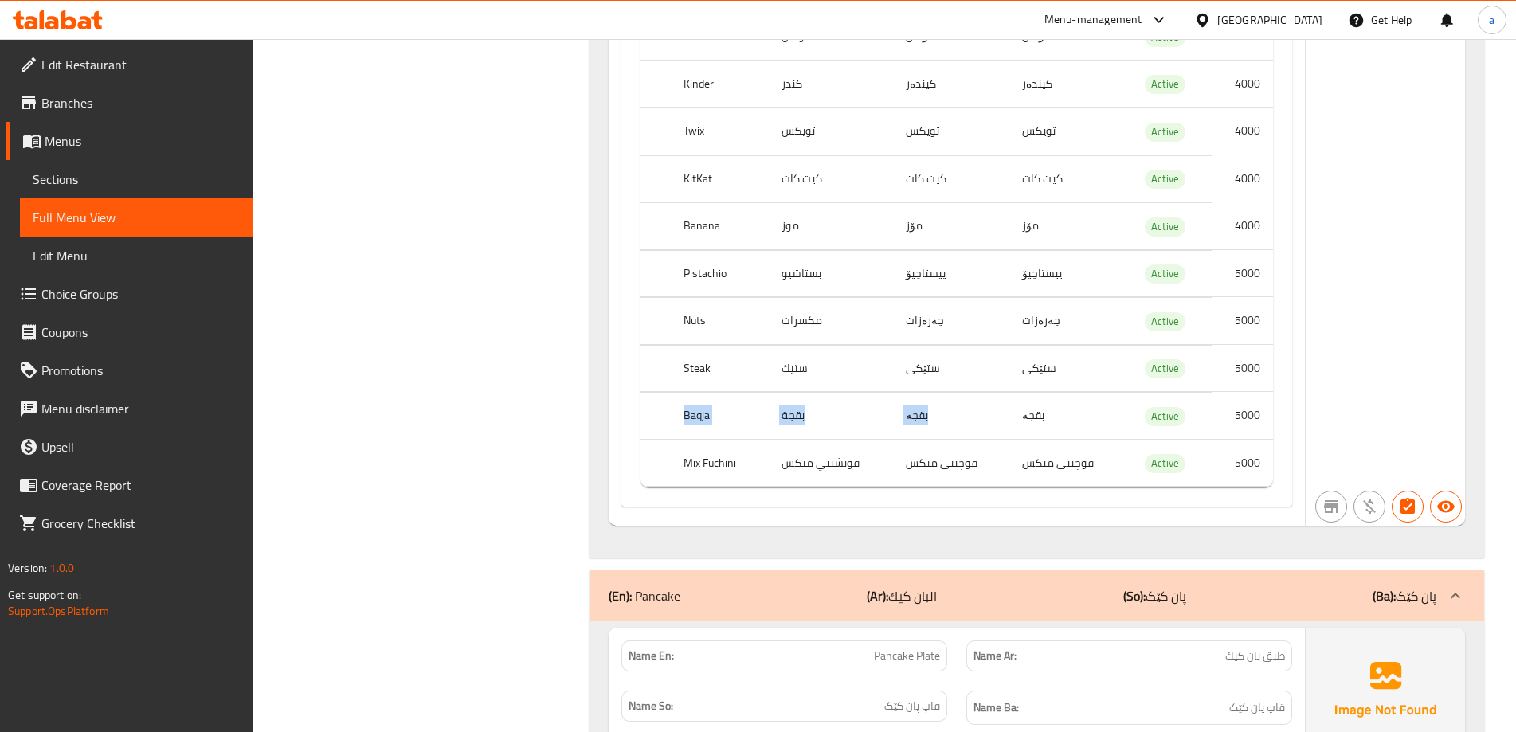
click at [1115, 417] on tr "Baqja بقجة بقجە بقجە Active 5000" at bounding box center [957, 416] width 633 height 47
drag, startPoint x: 720, startPoint y: 456, endPoint x: 1057, endPoint y: 465, distance: 338.0
click at [1045, 467] on tr "Mix Fuchini فوتشيني ميكس فوچینی میکس فوچینی میکس Active 5000" at bounding box center [957, 463] width 633 height 47
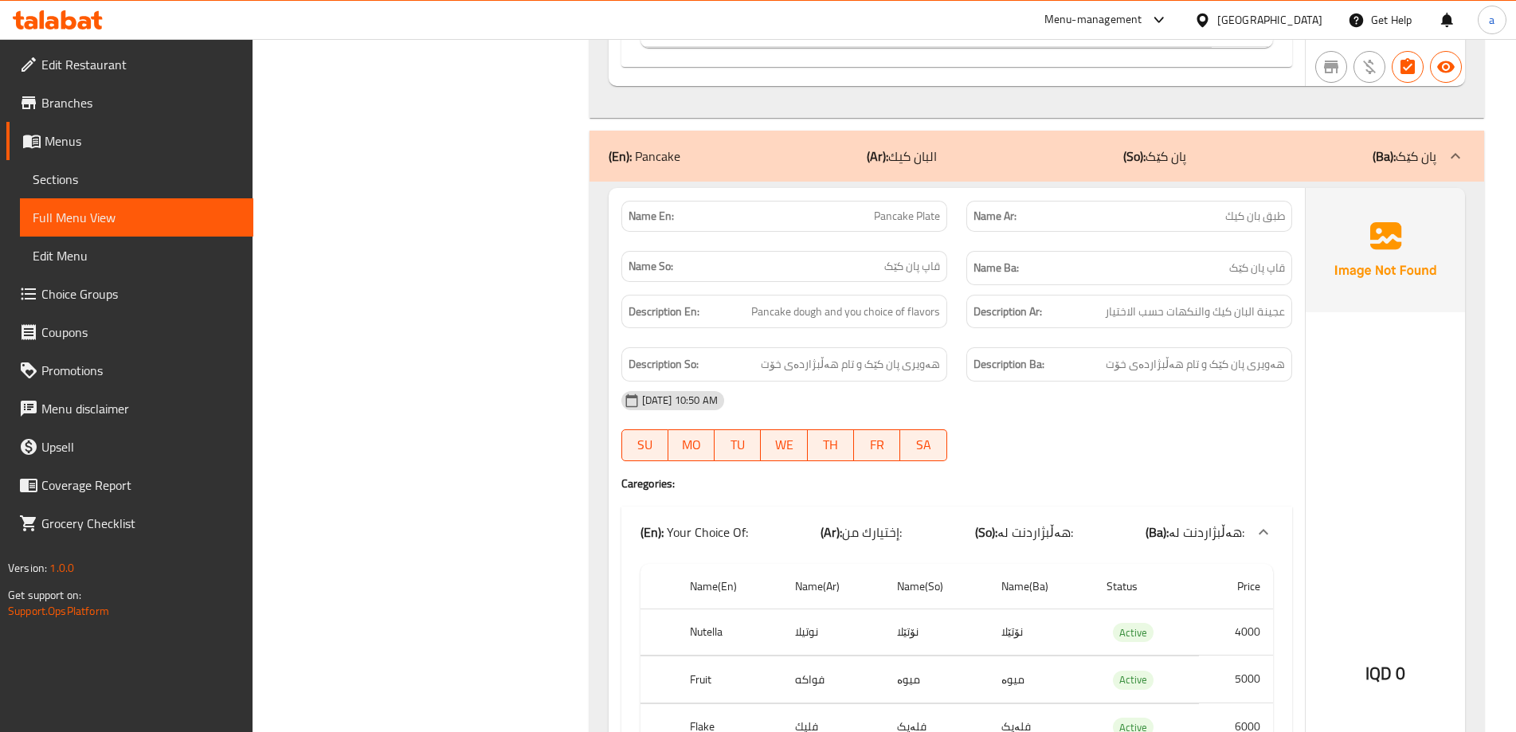
scroll to position [1594, 0]
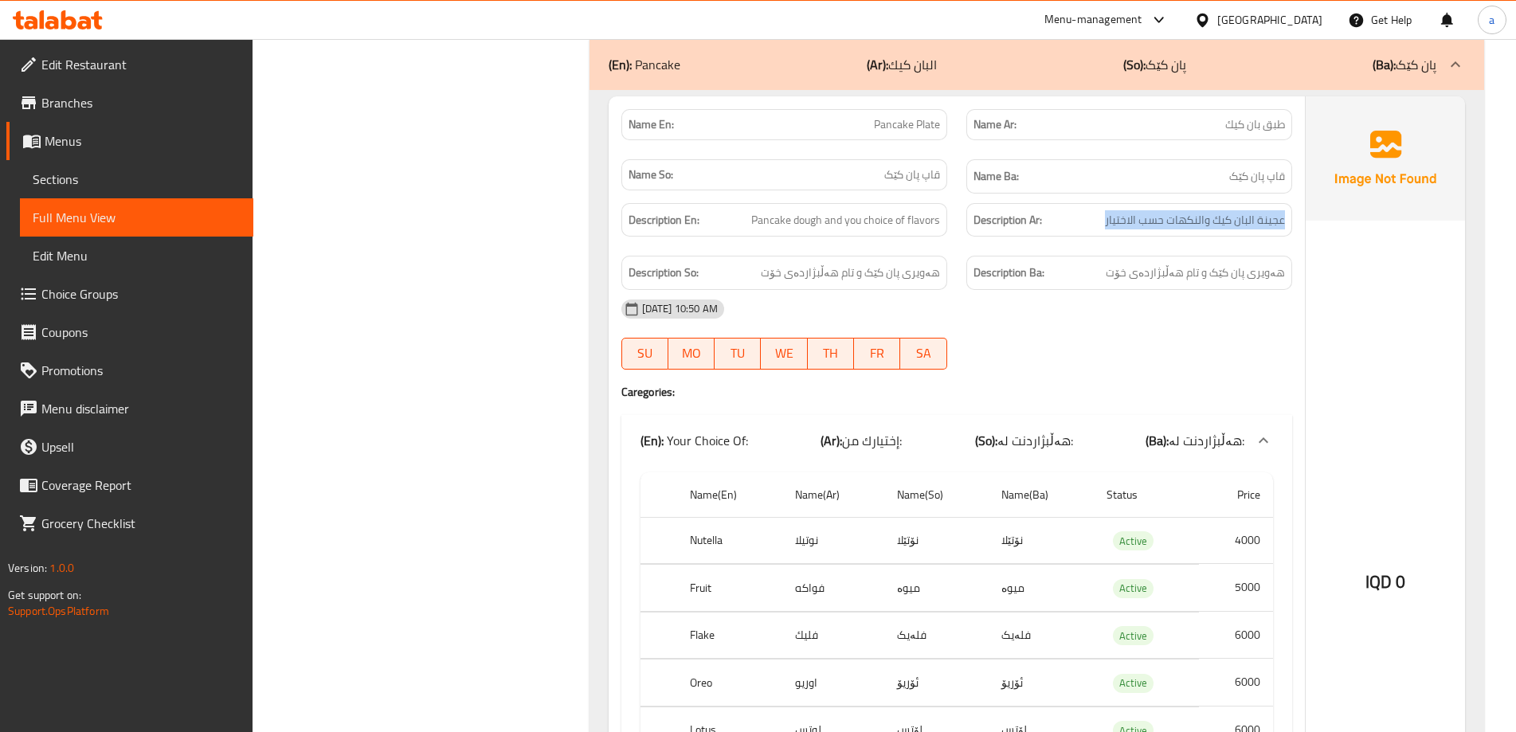
drag, startPoint x: 1283, startPoint y: 222, endPoint x: 1074, endPoint y: 228, distance: 208.9
drag, startPoint x: 963, startPoint y: 273, endPoint x: 775, endPoint y: 246, distance: 189.2
drag, startPoint x: 759, startPoint y: 229, endPoint x: 918, endPoint y: 235, distance: 159.5
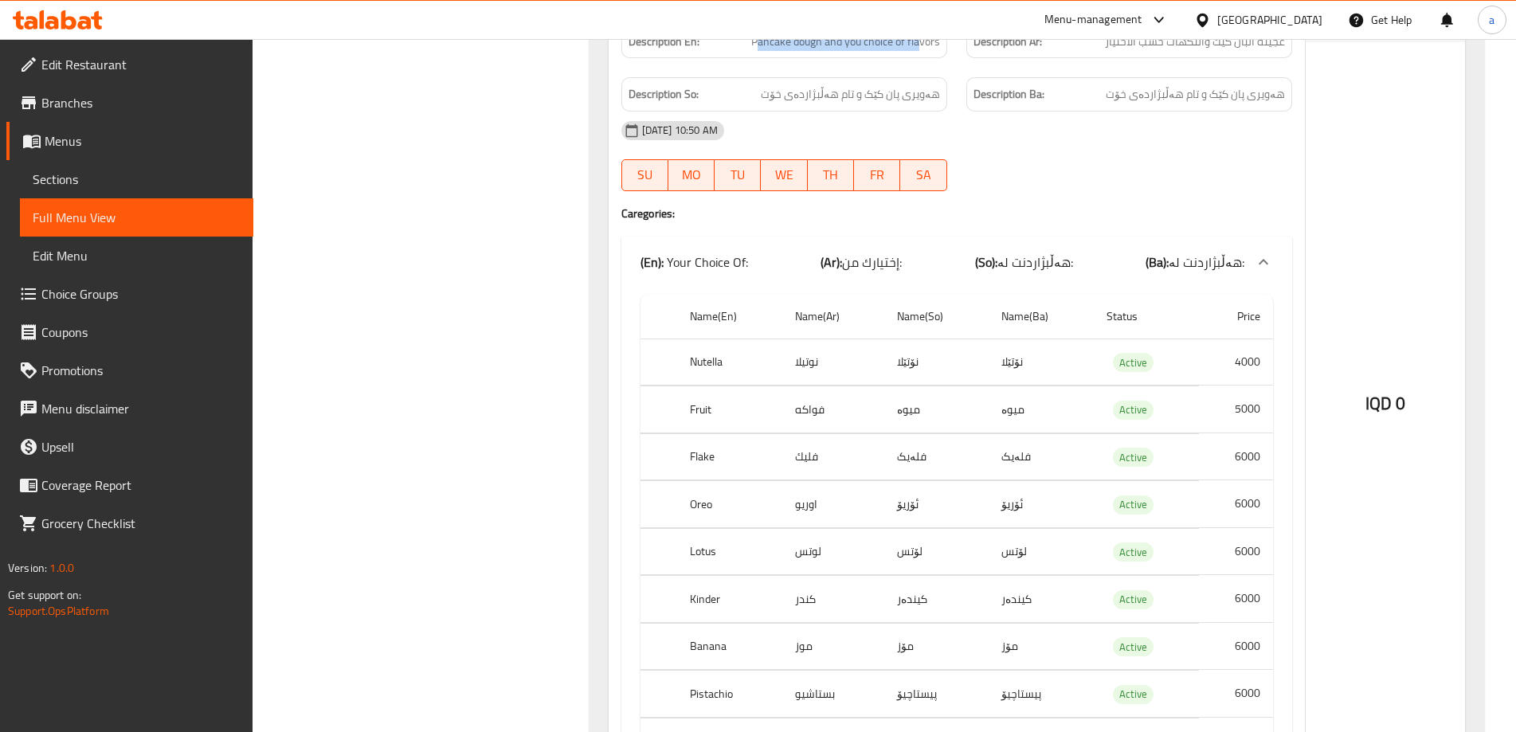
scroll to position [1807, 0]
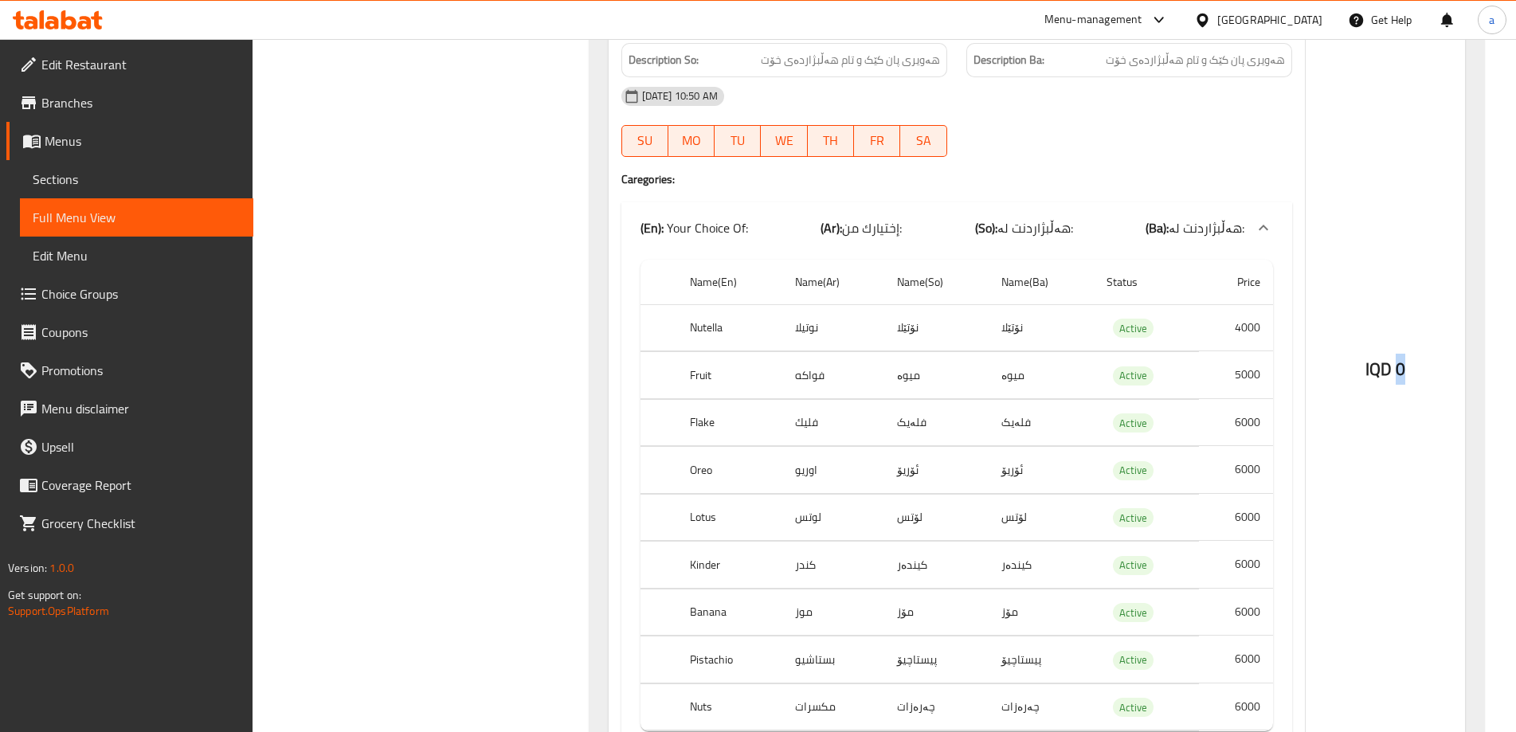
drag, startPoint x: 1400, startPoint y: 372, endPoint x: 1415, endPoint y: 371, distance: 15.2
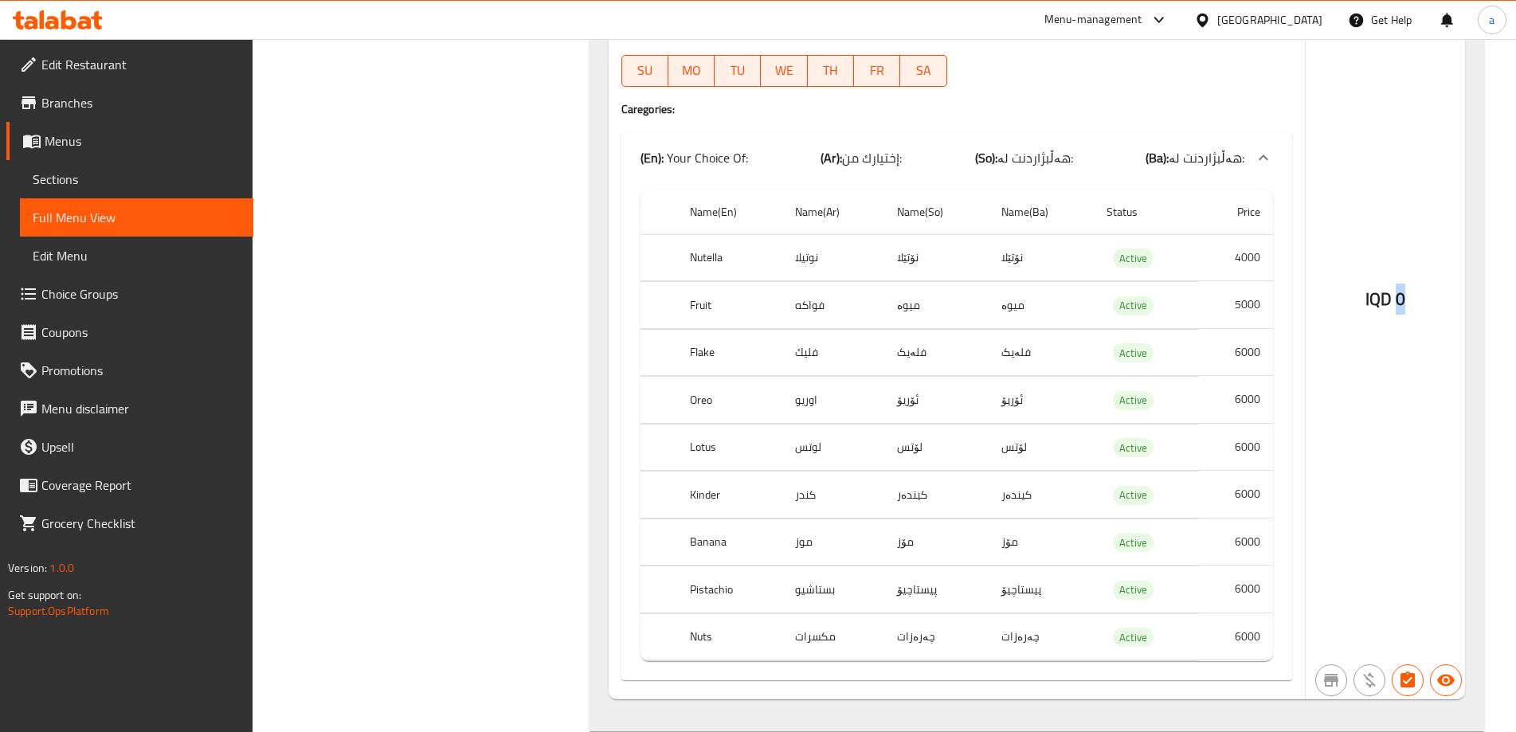
scroll to position [1912, 0]
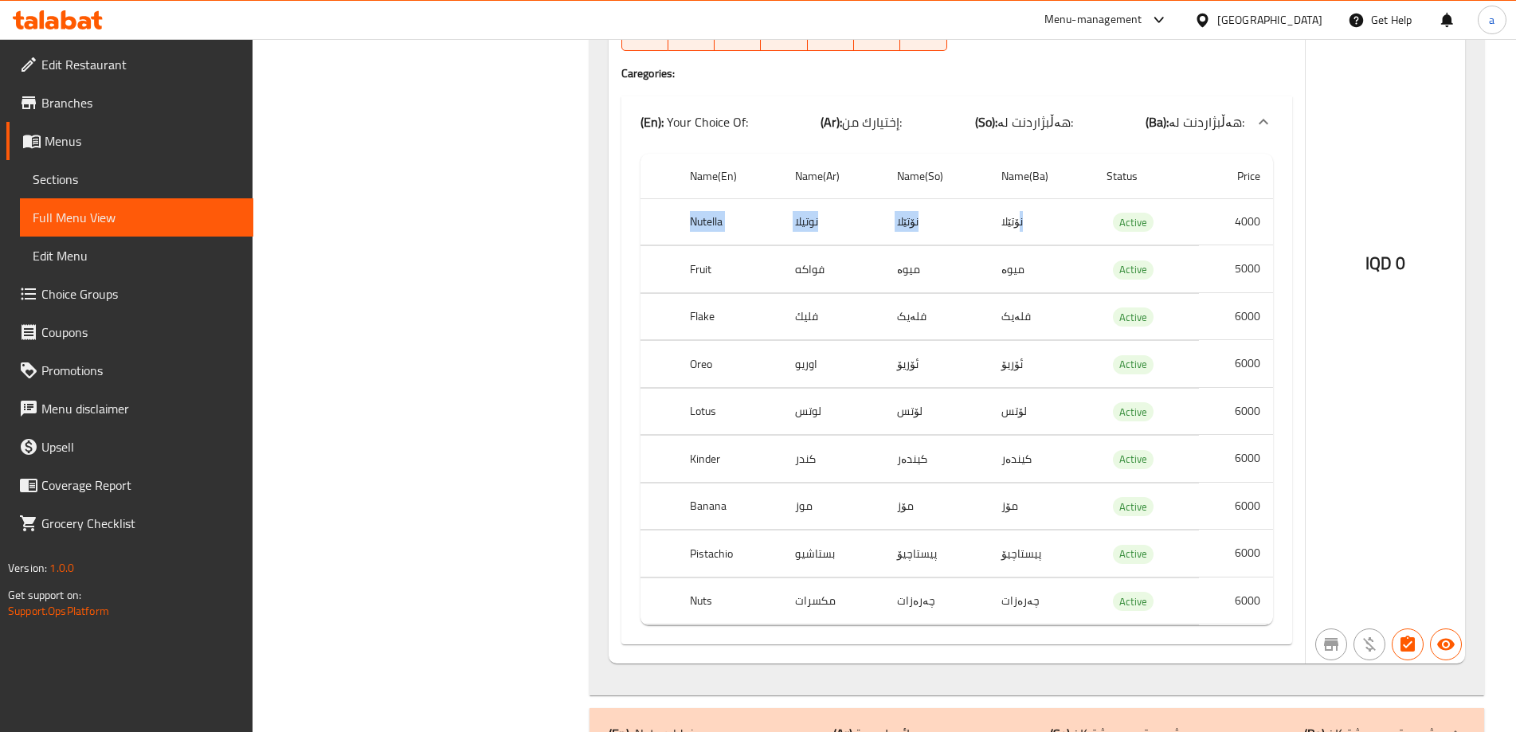
drag, startPoint x: 1018, startPoint y: 226, endPoint x: 691, endPoint y: 223, distance: 326.7
drag, startPoint x: 690, startPoint y: 271, endPoint x: 1038, endPoint y: 292, distance: 348.1
drag, startPoint x: 689, startPoint y: 311, endPoint x: 1099, endPoint y: 316, distance: 409.6
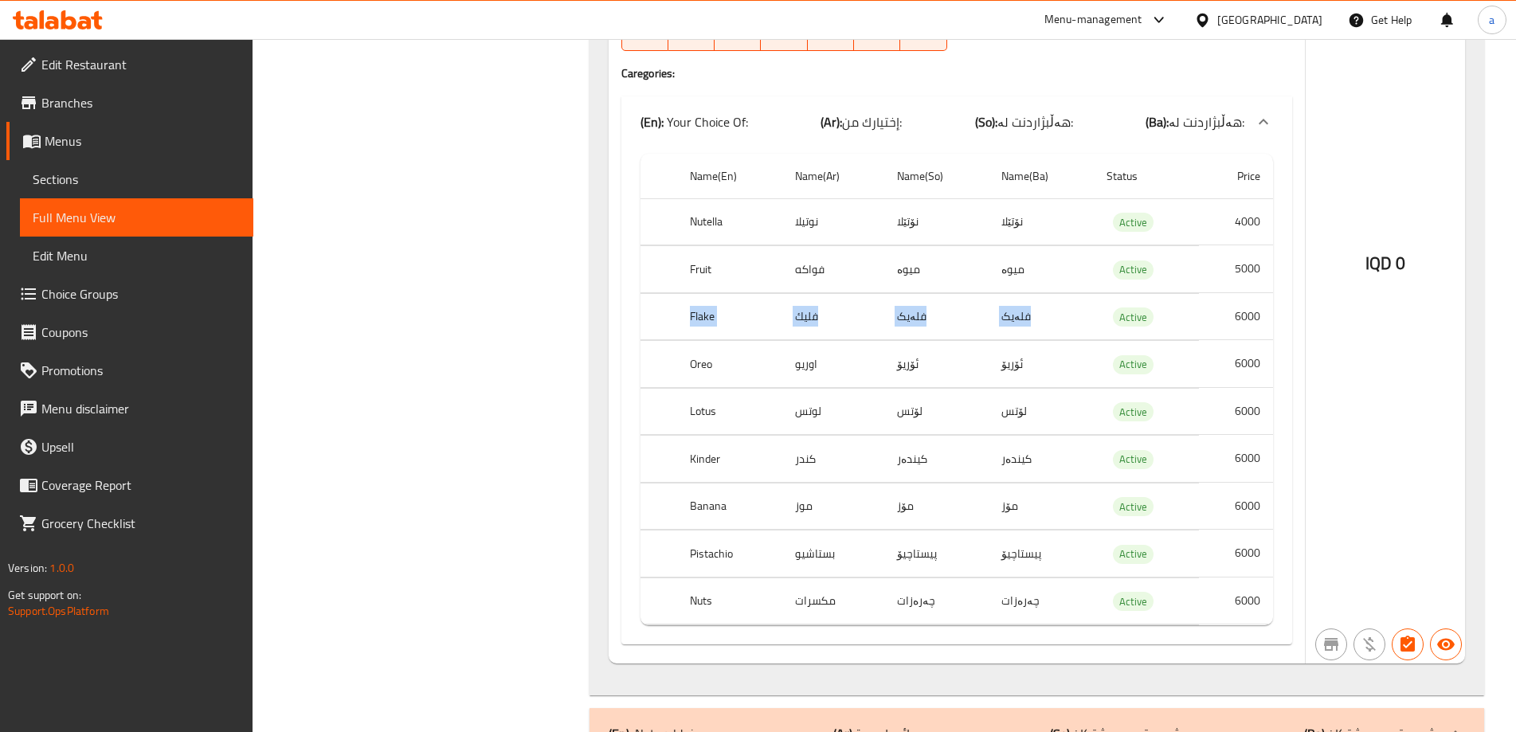
drag, startPoint x: 695, startPoint y: 363, endPoint x: 1095, endPoint y: 372, distance: 400.1
drag, startPoint x: 696, startPoint y: 422, endPoint x: 1117, endPoint y: 428, distance: 421.6
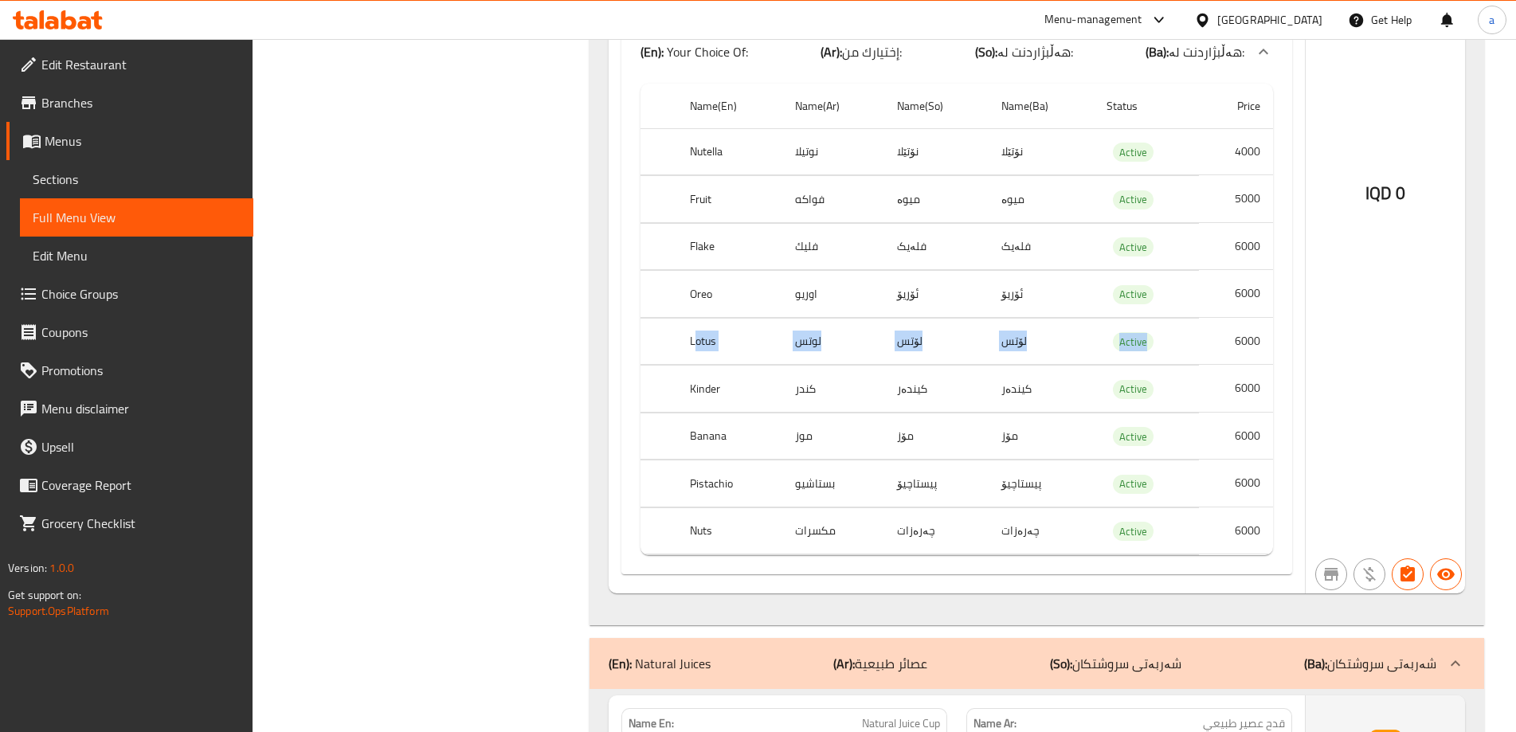
scroll to position [2018, 0]
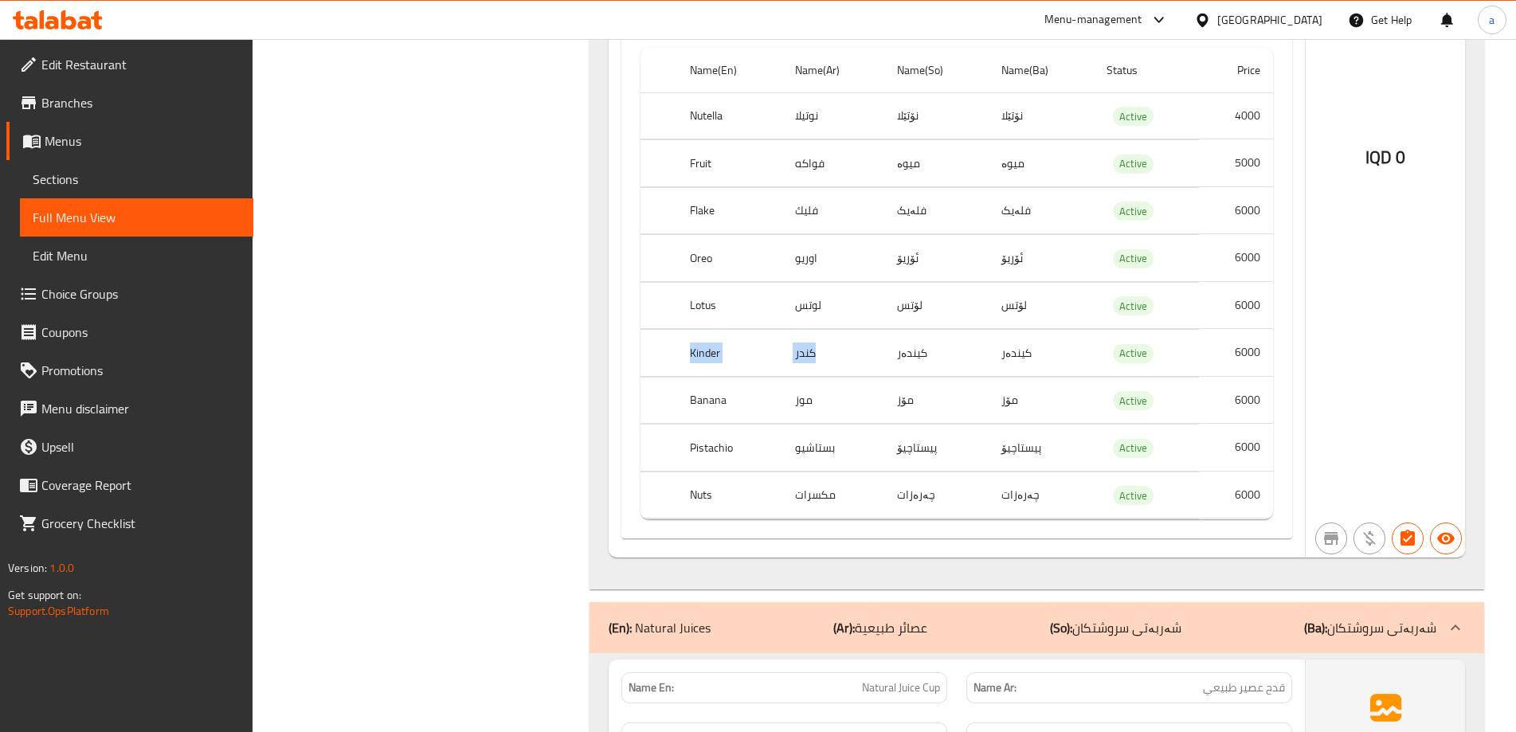
drag, startPoint x: 677, startPoint y: 354, endPoint x: 967, endPoint y: 366, distance: 290.3
drag, startPoint x: 709, startPoint y: 404, endPoint x: 889, endPoint y: 407, distance: 180.1
drag, startPoint x: 766, startPoint y: 457, endPoint x: 856, endPoint y: 475, distance: 91.7
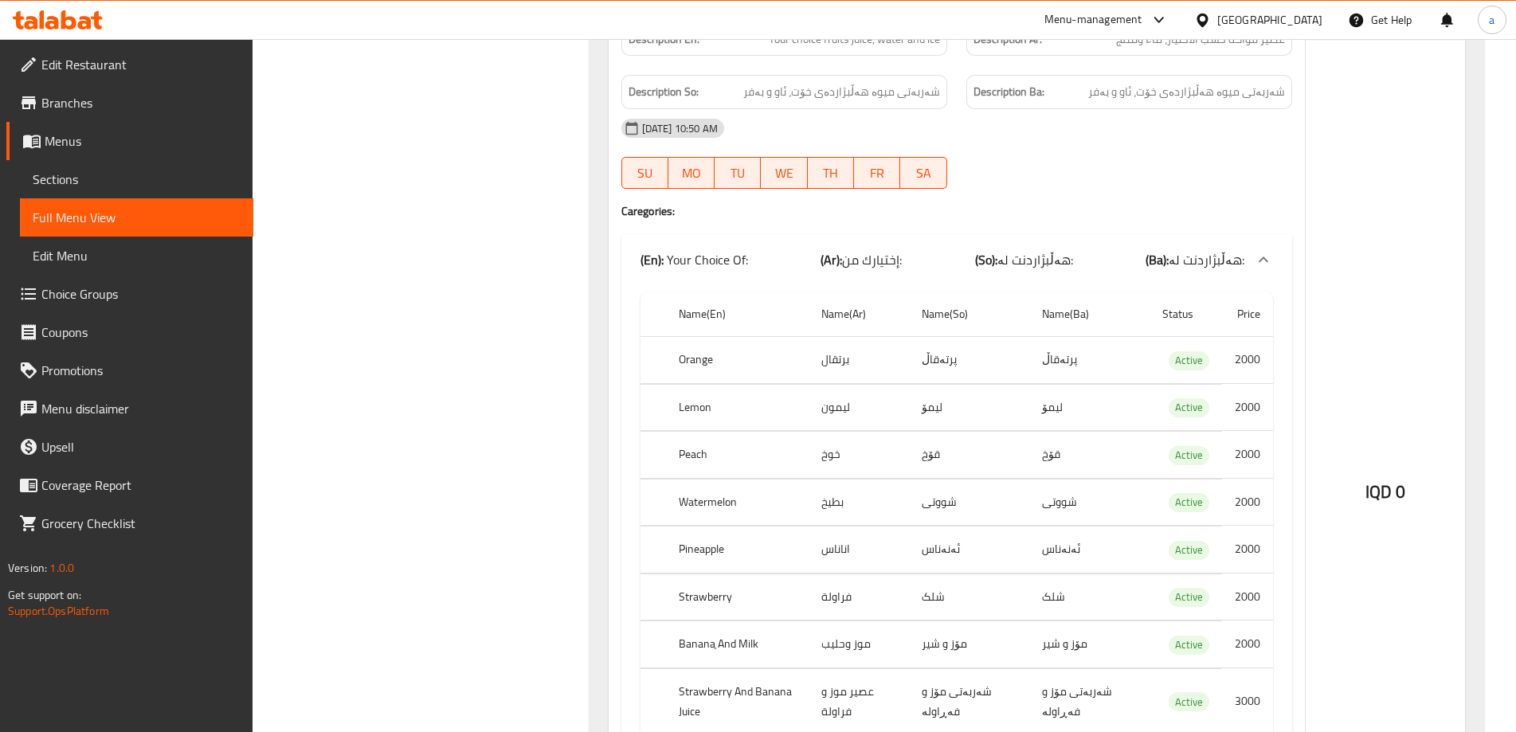
scroll to position [2869, 0]
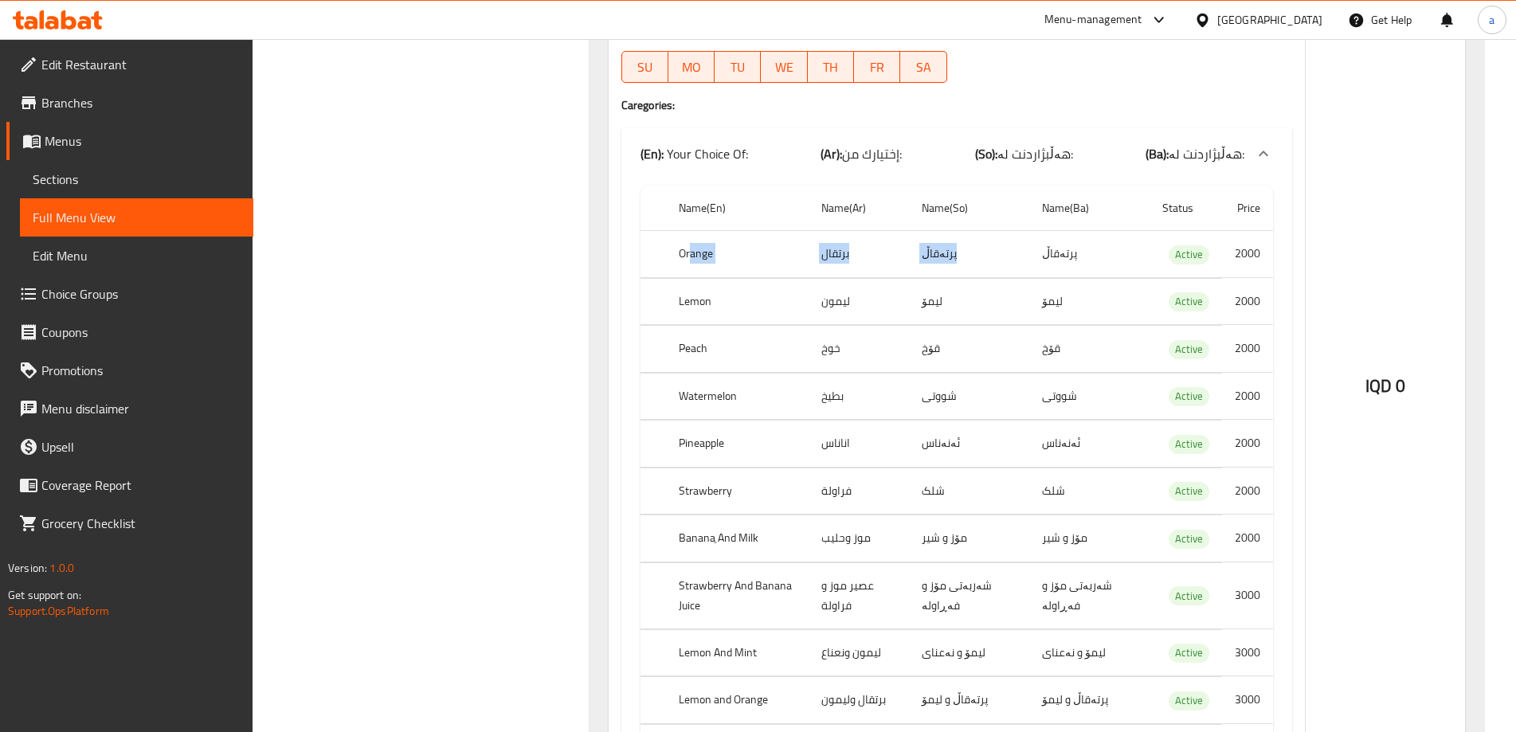
drag, startPoint x: 728, startPoint y: 257, endPoint x: 1124, endPoint y: 257, distance: 395.2
drag, startPoint x: 692, startPoint y: 304, endPoint x: 1090, endPoint y: 294, distance: 397.8
drag, startPoint x: 694, startPoint y: 353, endPoint x: 1045, endPoint y: 348, distance: 350.7
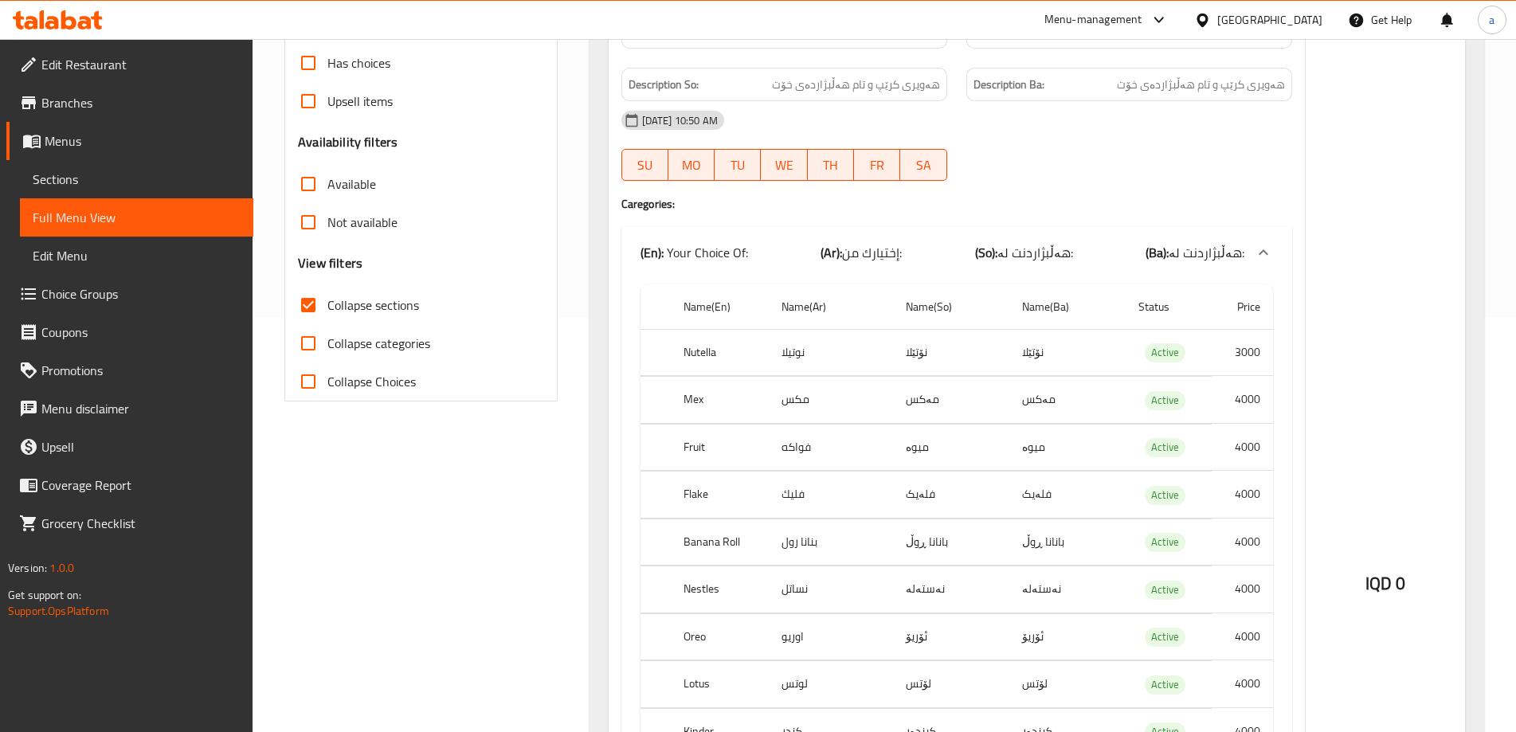
scroll to position [425, 0]
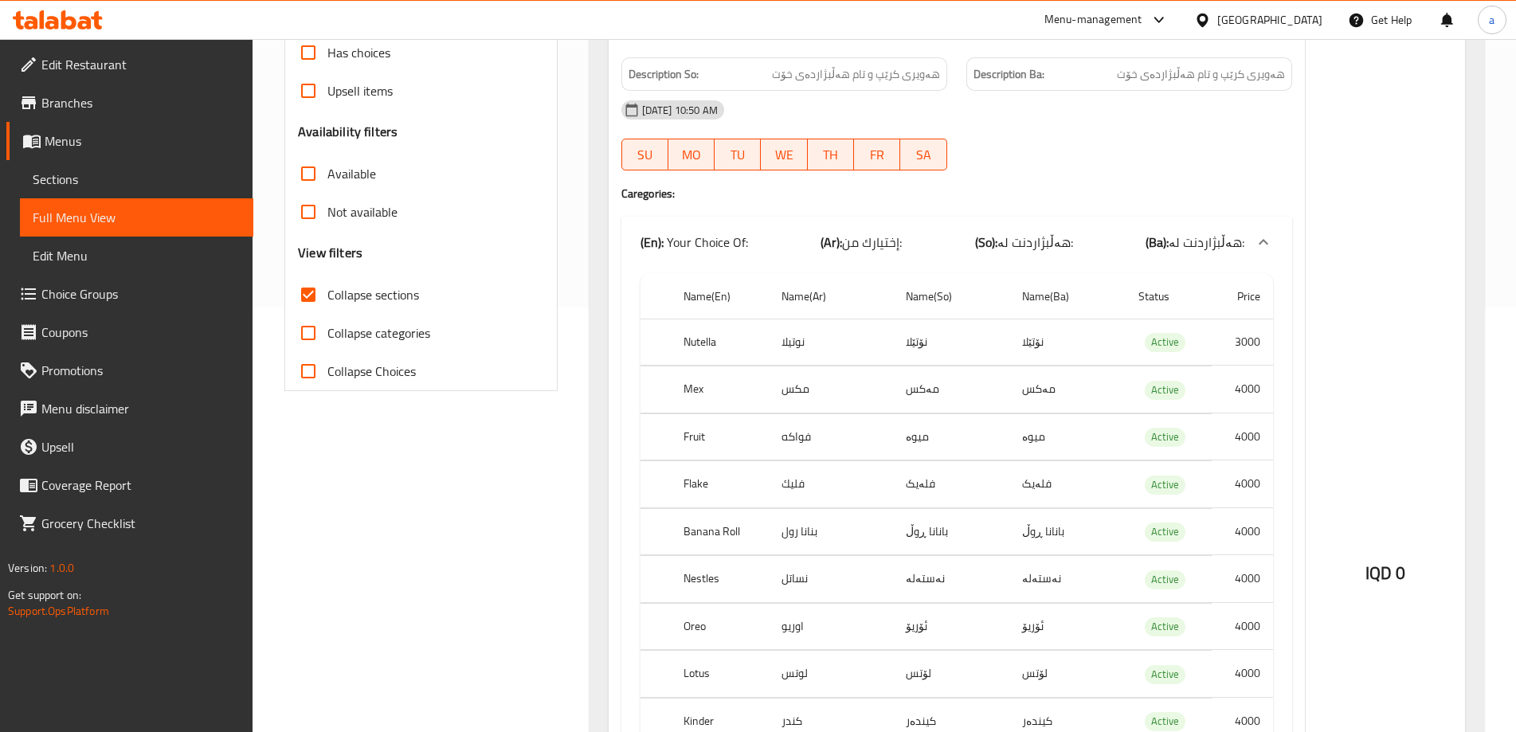
click at [58, 185] on span "Sections" at bounding box center [137, 179] width 208 height 19
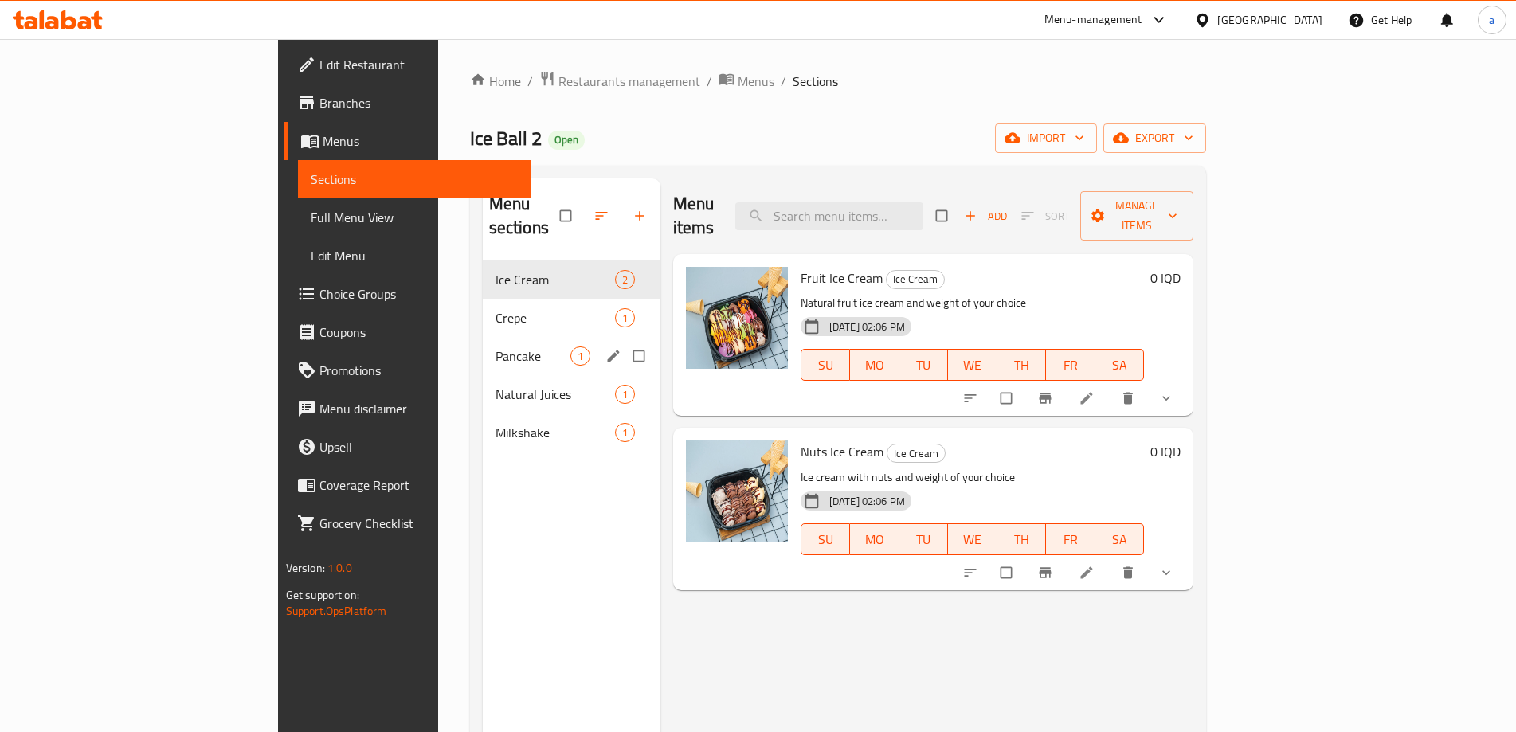
click at [496, 308] on span "Crepe" at bounding box center [556, 317] width 120 height 19
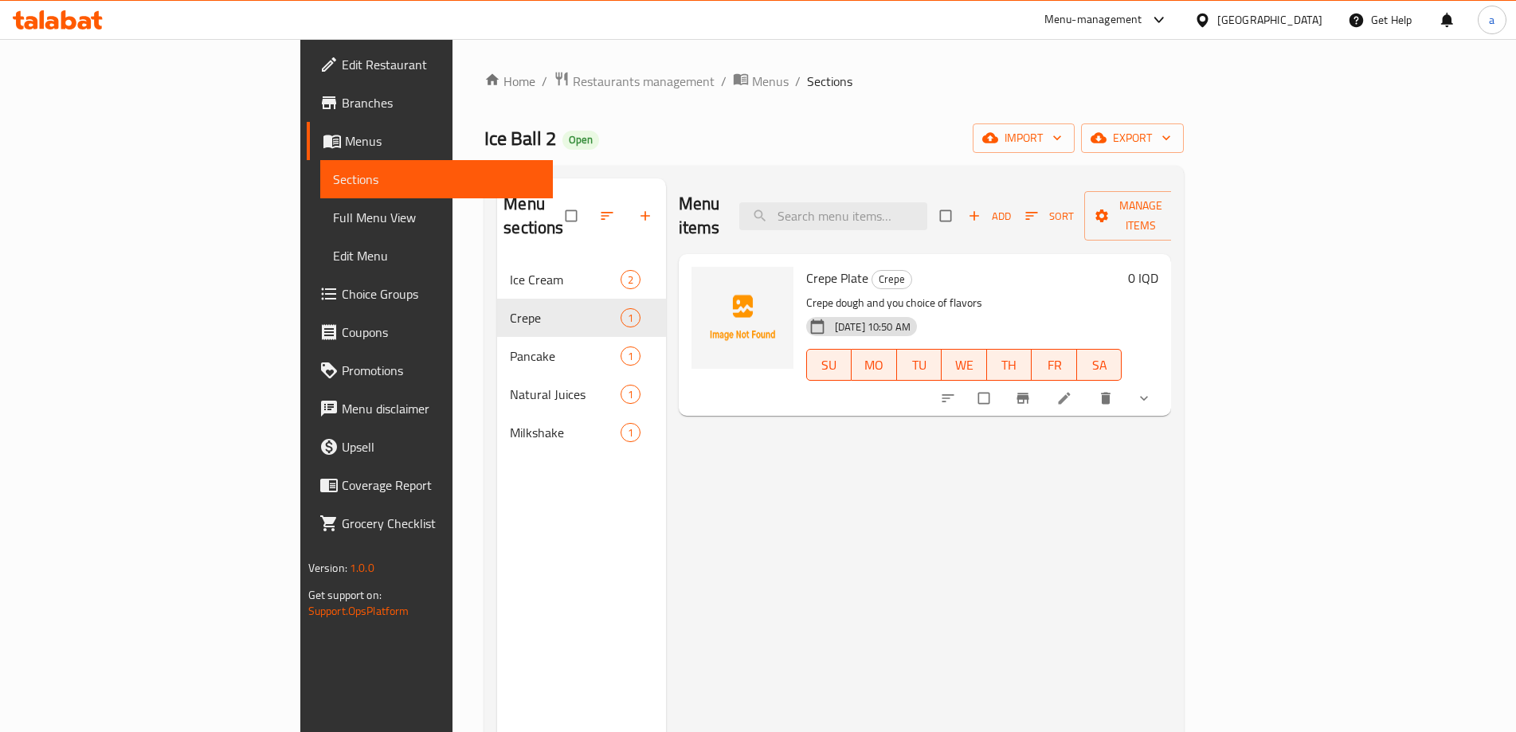
click at [1071, 393] on icon at bounding box center [1065, 399] width 12 height 12
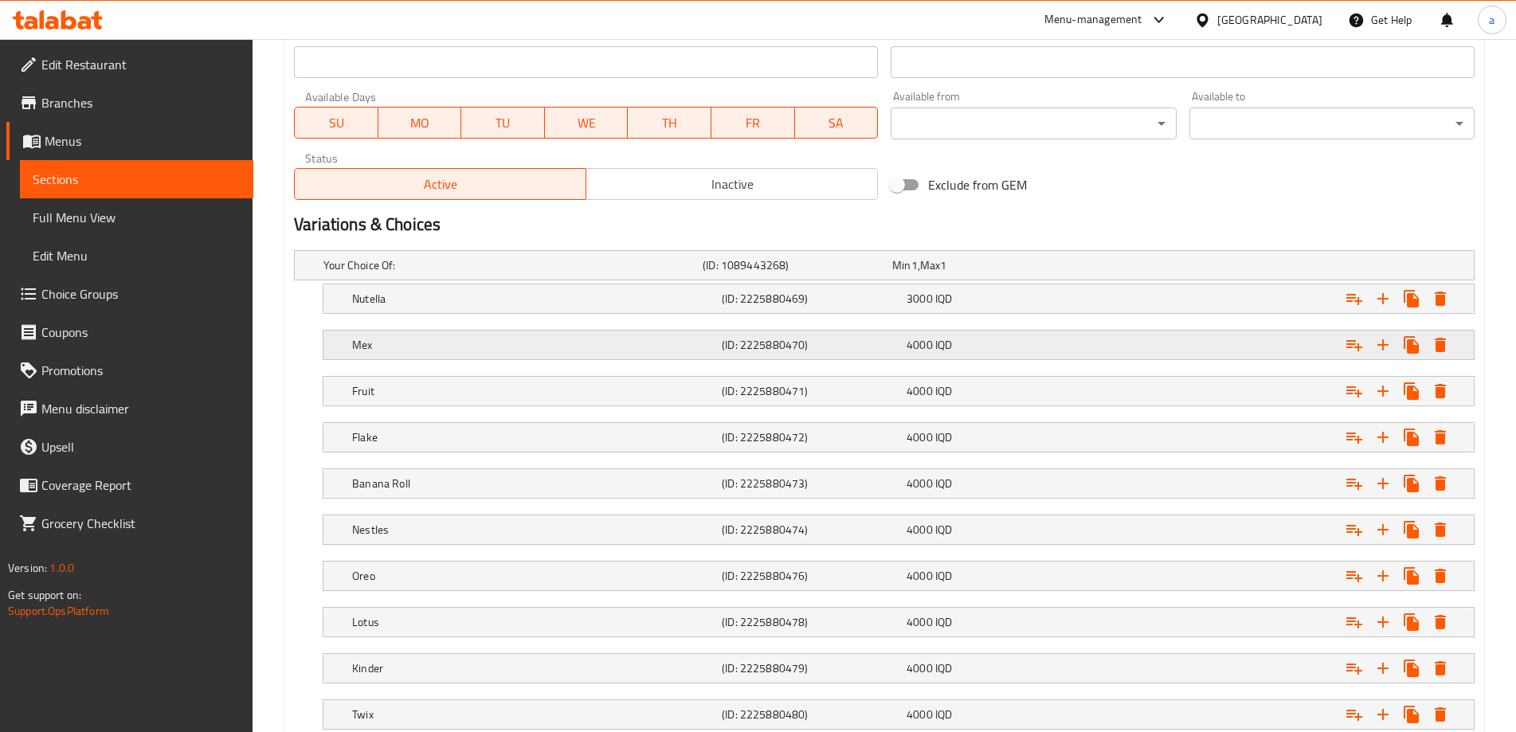
scroll to position [956, 0]
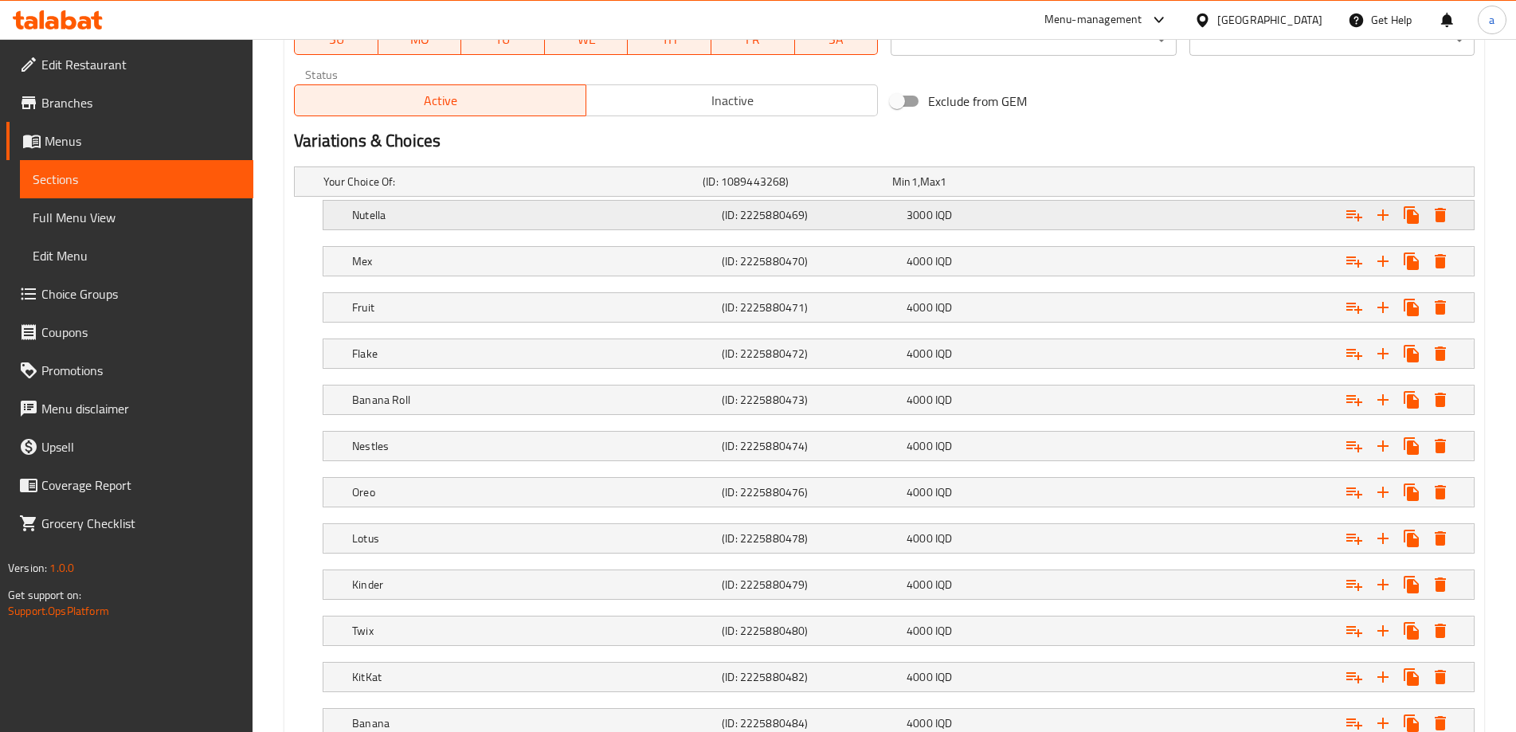
click at [696, 190] on h5 "Nutella" at bounding box center [510, 182] width 373 height 16
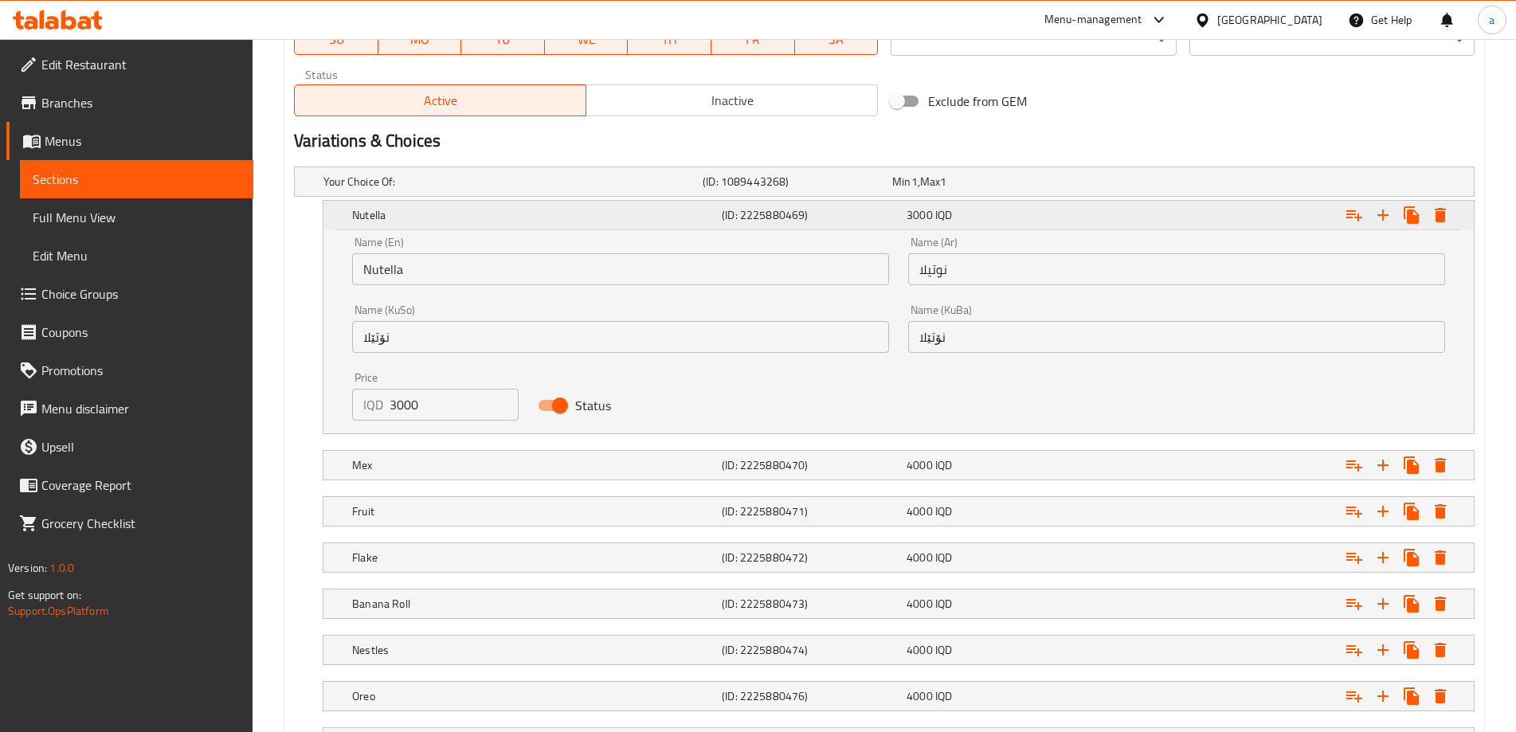
click at [669, 207] on h5 "Nutella" at bounding box center [533, 215] width 363 height 16
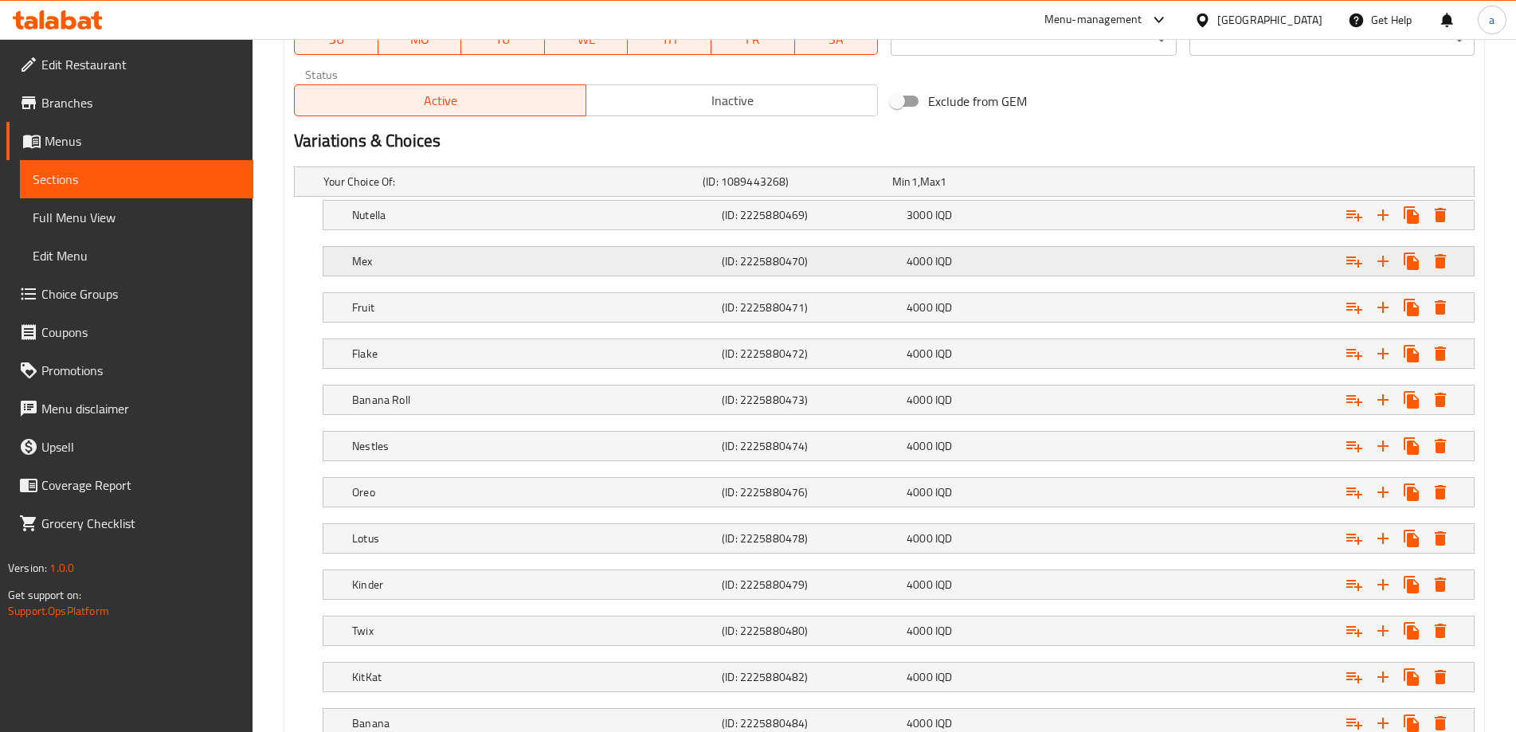
click at [516, 190] on h5 "Mex" at bounding box center [510, 182] width 373 height 16
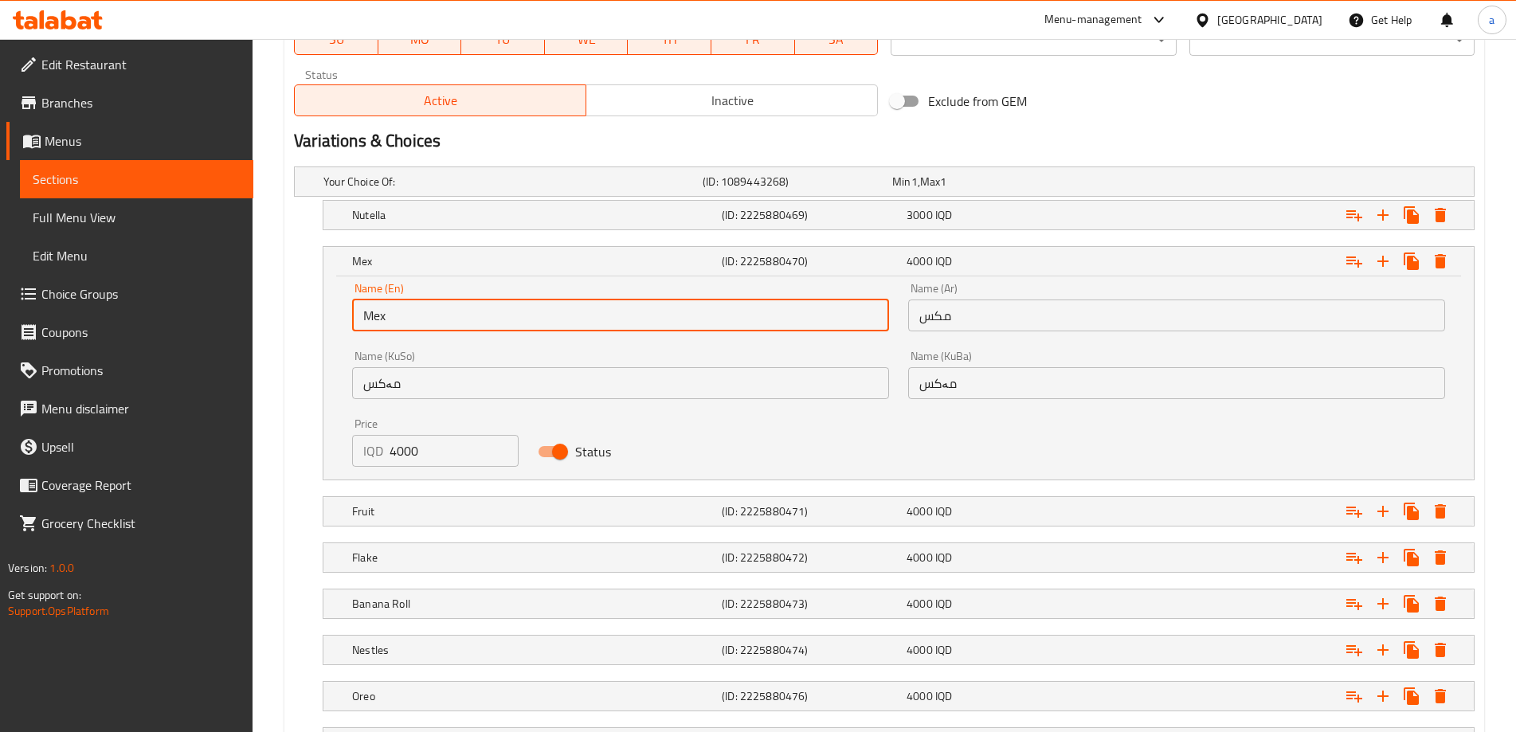
click at [374, 320] on input "Mex" at bounding box center [620, 316] width 537 height 32
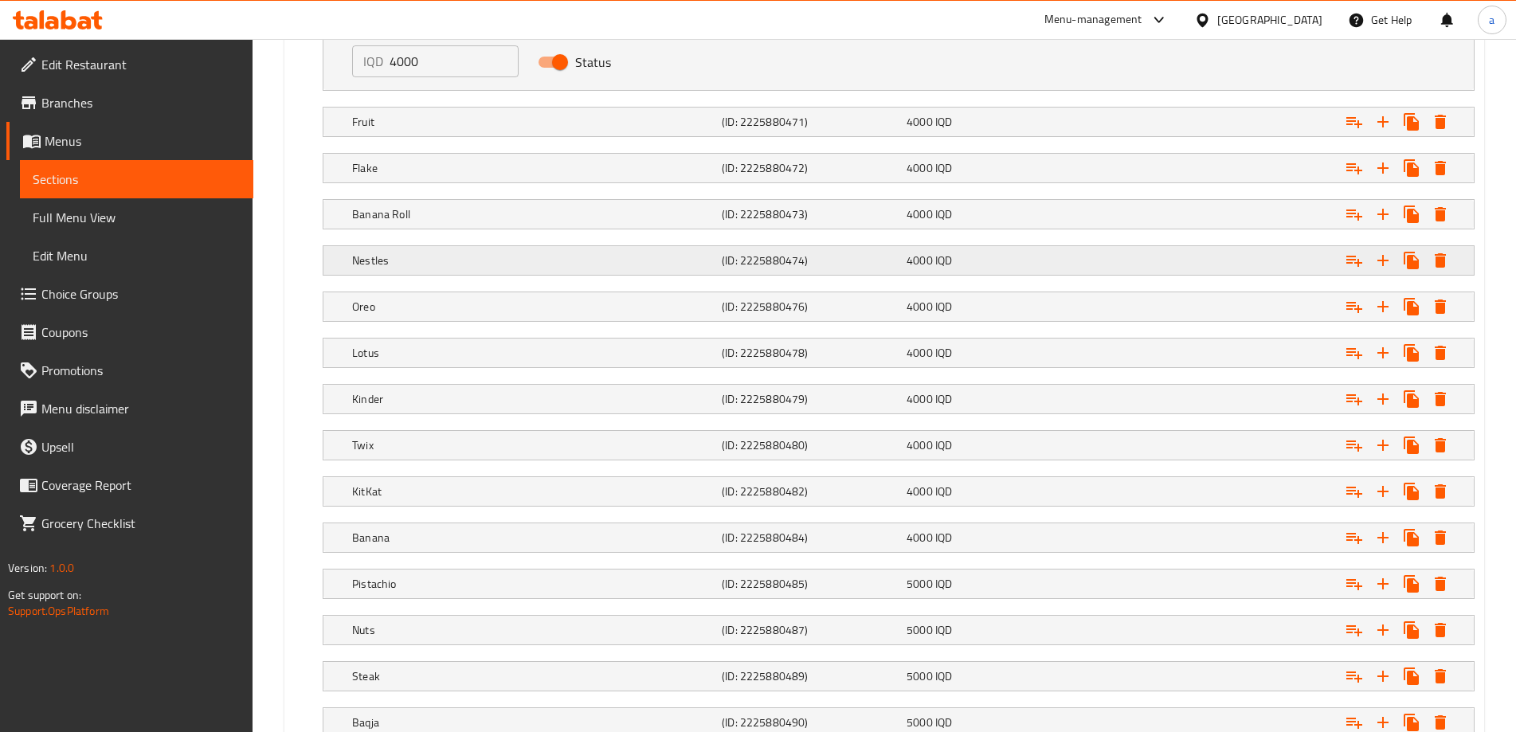
scroll to position [1510, 0]
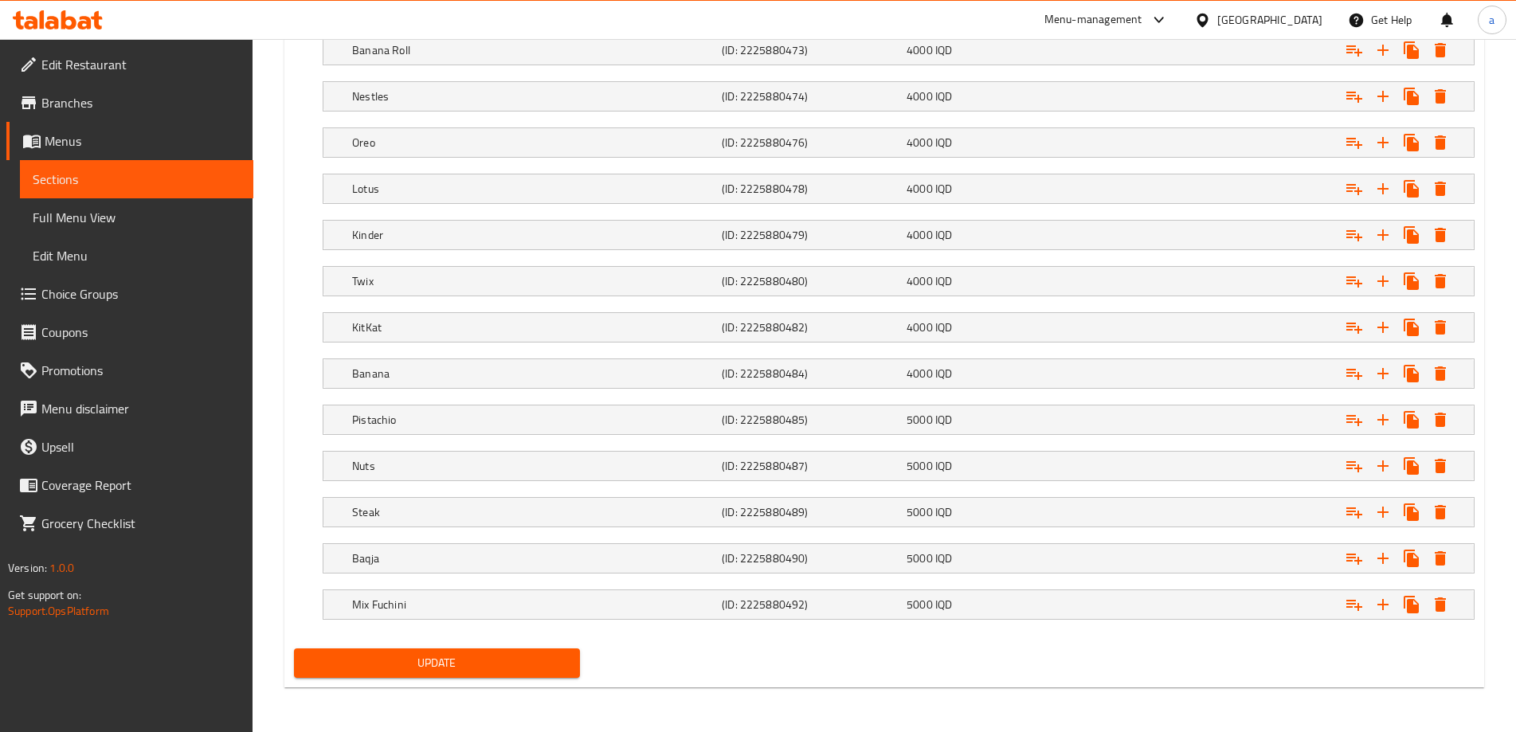
type input "Mix"
drag, startPoint x: 403, startPoint y: 649, endPoint x: 405, endPoint y: 657, distance: 8.1
click at [404, 657] on button "Update" at bounding box center [436, 663] width 285 height 29
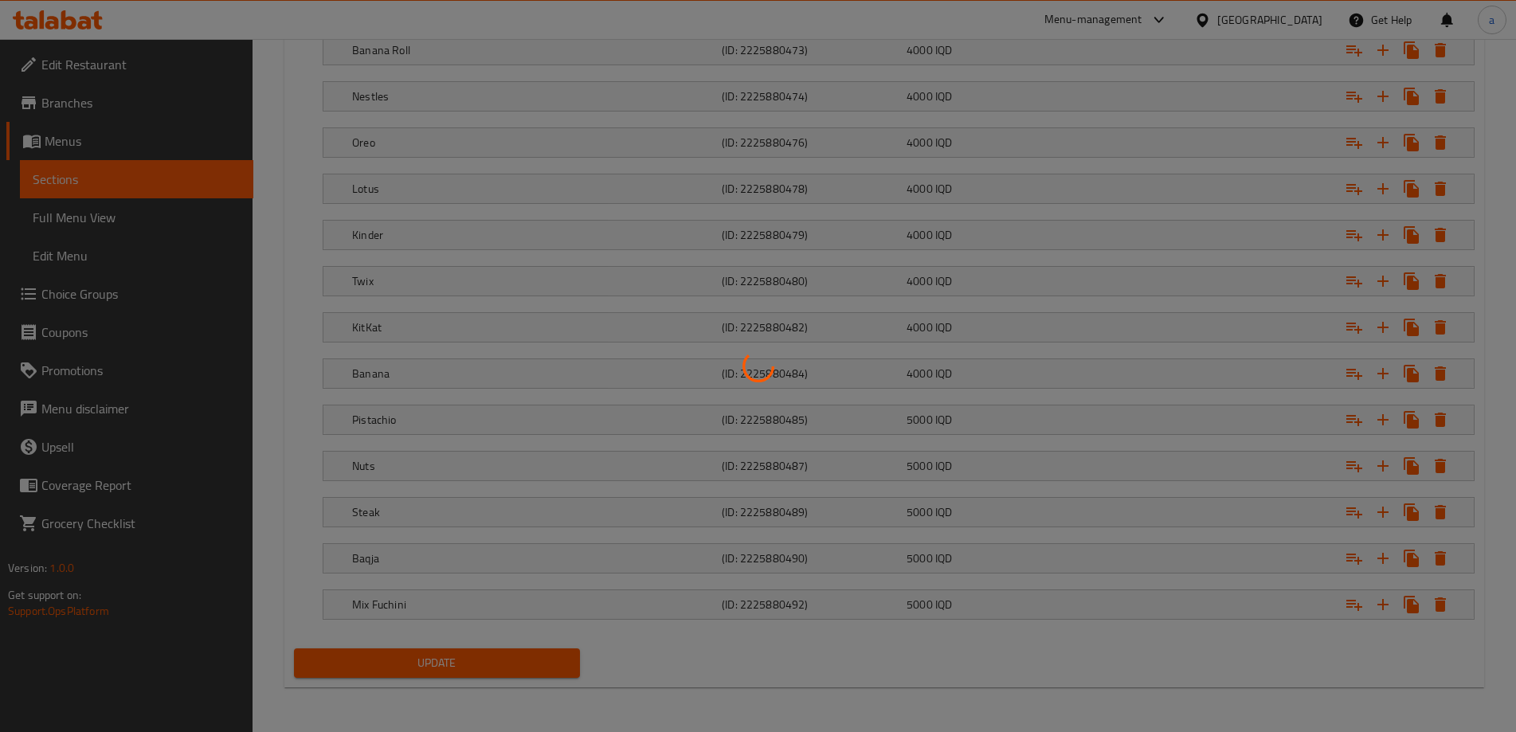
click at [407, 657] on div at bounding box center [758, 366] width 1516 height 732
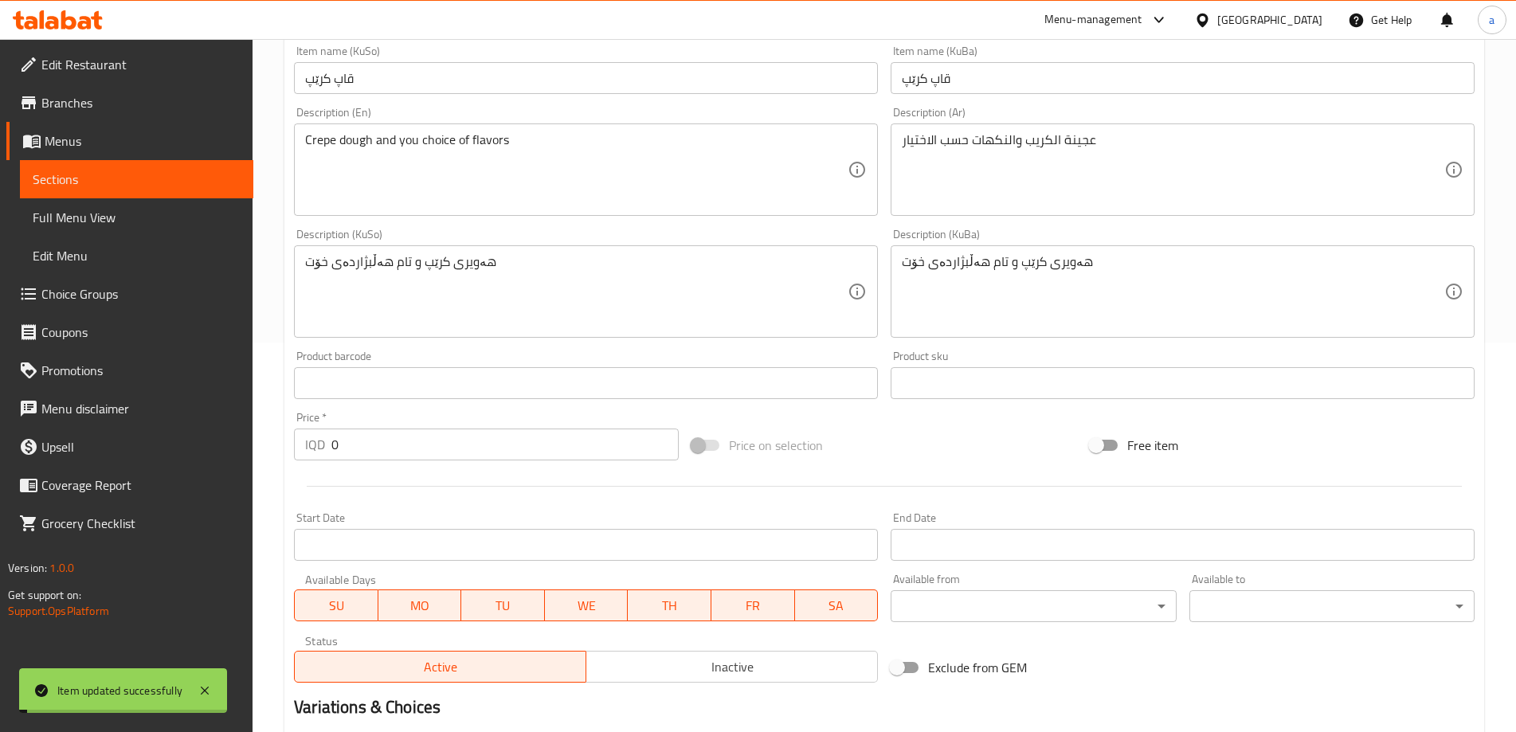
scroll to position [341, 0]
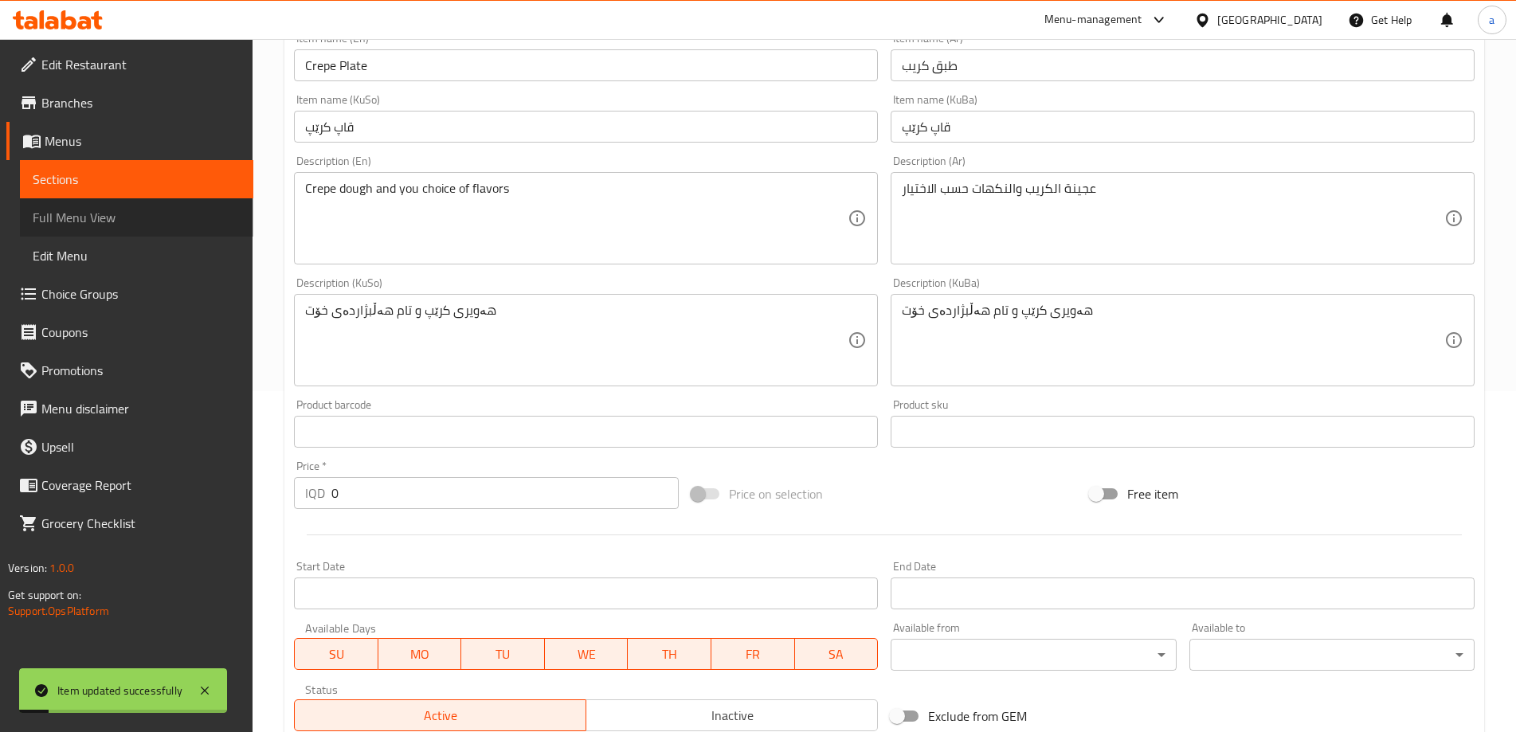
click at [127, 212] on span "Full Menu View" at bounding box center [137, 217] width 208 height 19
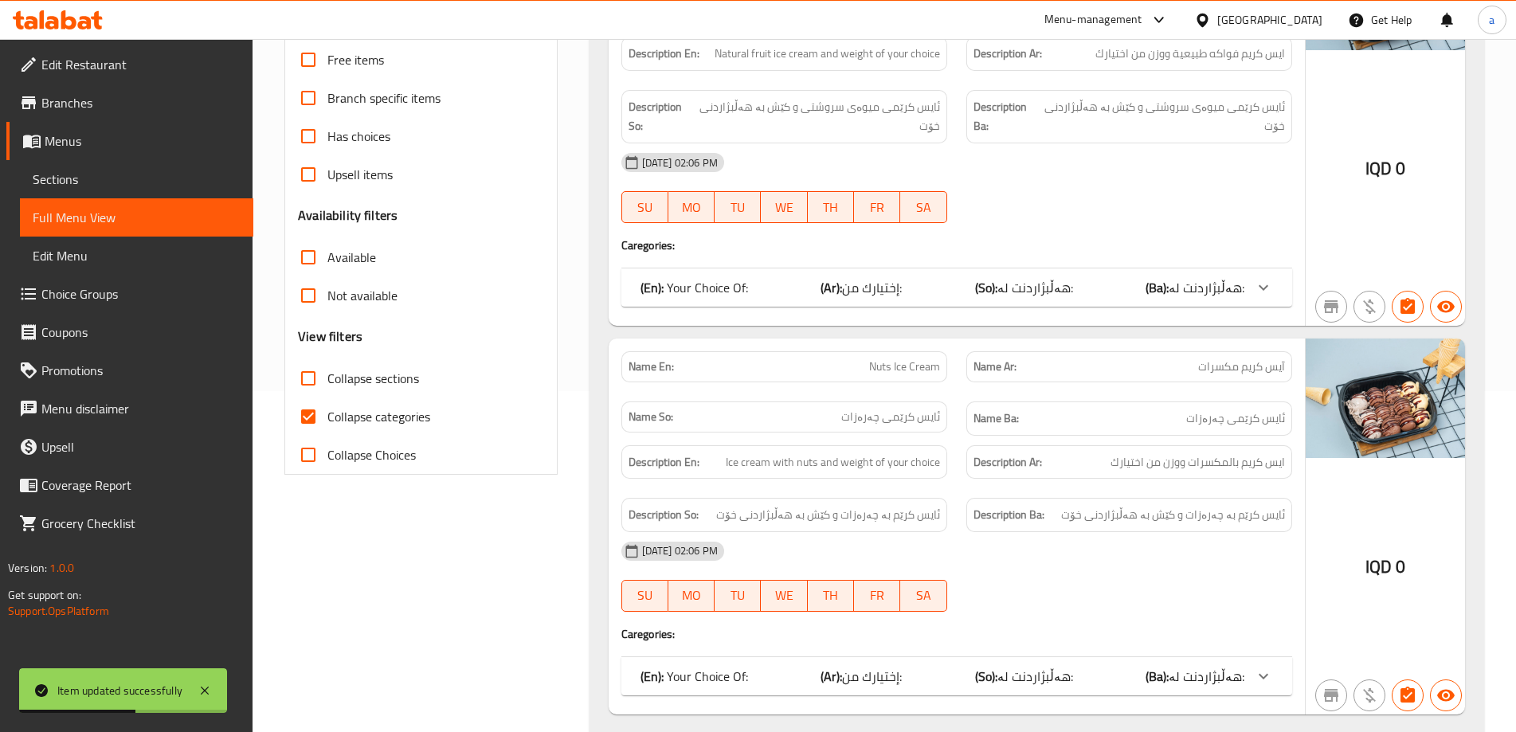
click at [349, 421] on span "Collapse categories" at bounding box center [379, 416] width 103 height 19
click at [328, 421] on input "Collapse categories" at bounding box center [308, 417] width 38 height 38
checkbox input "false"
